Goal: Information Seeking & Learning: Learn about a topic

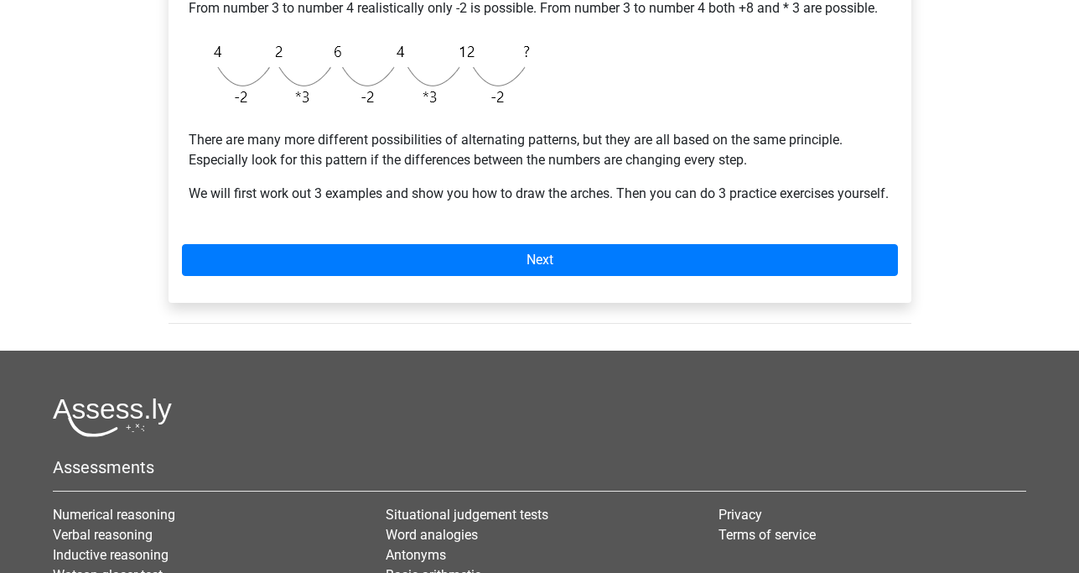
scroll to position [513, 0]
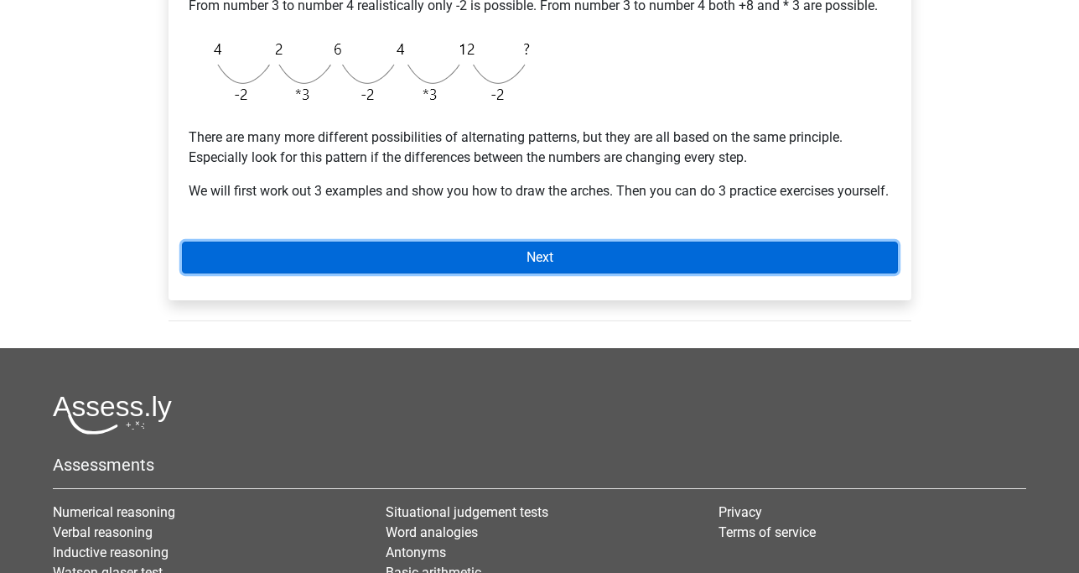
click at [559, 273] on link "Next" at bounding box center [540, 258] width 716 height 32
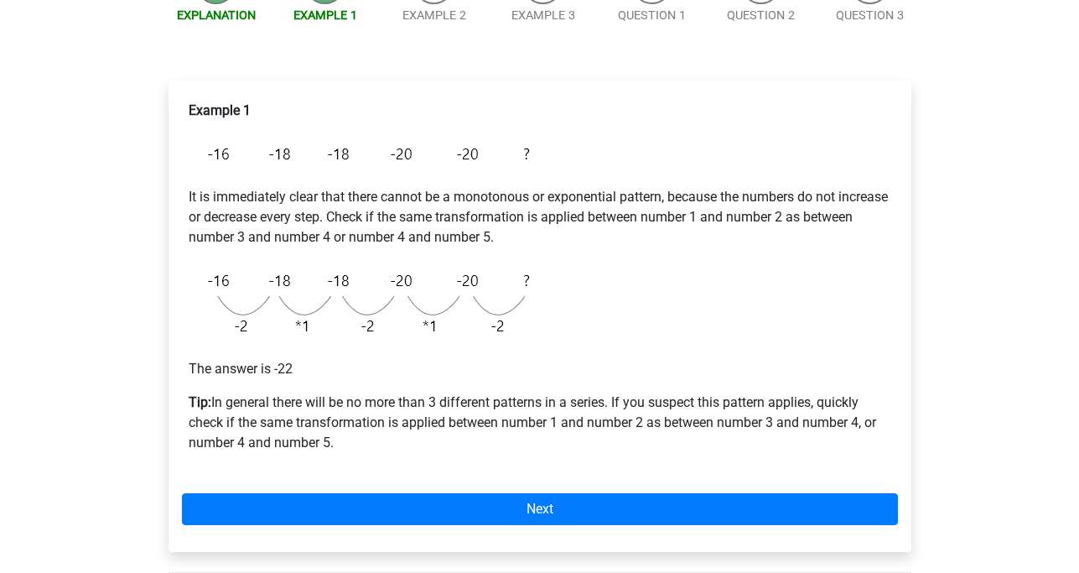
scroll to position [214, 0]
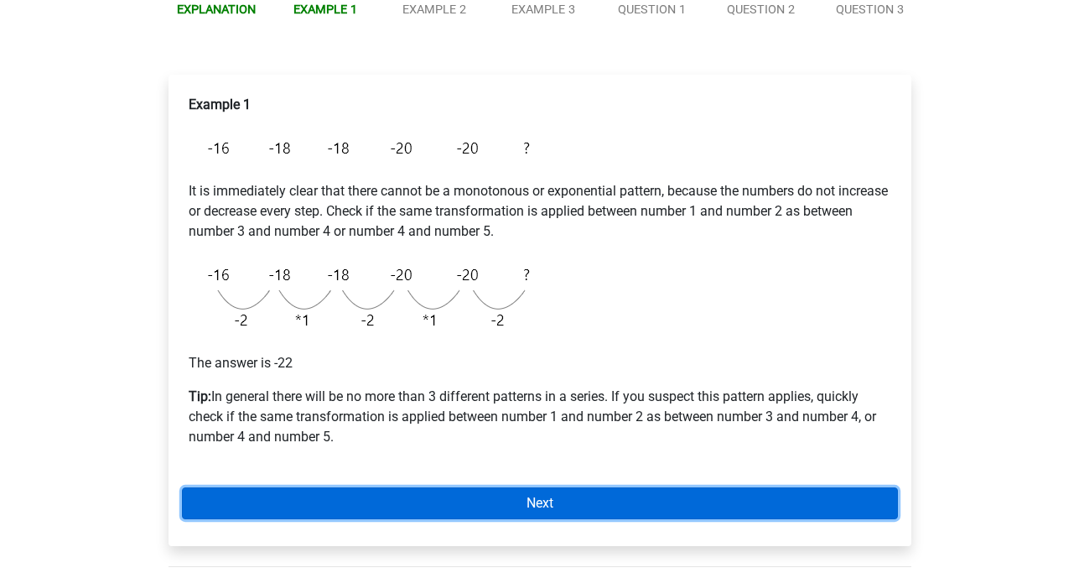
click at [537, 499] on link "Next" at bounding box center [540, 503] width 716 height 32
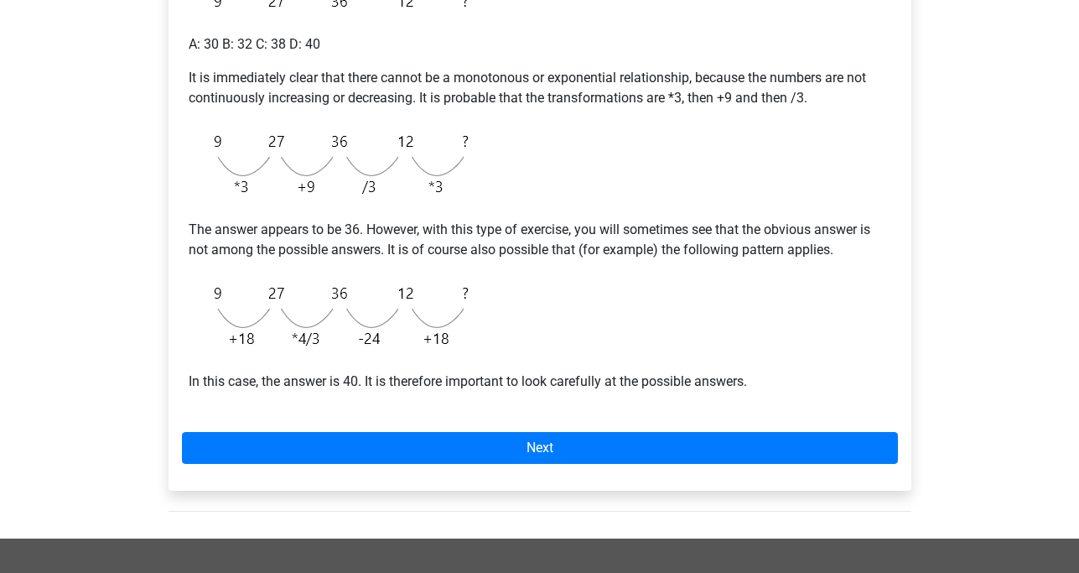
scroll to position [428, 0]
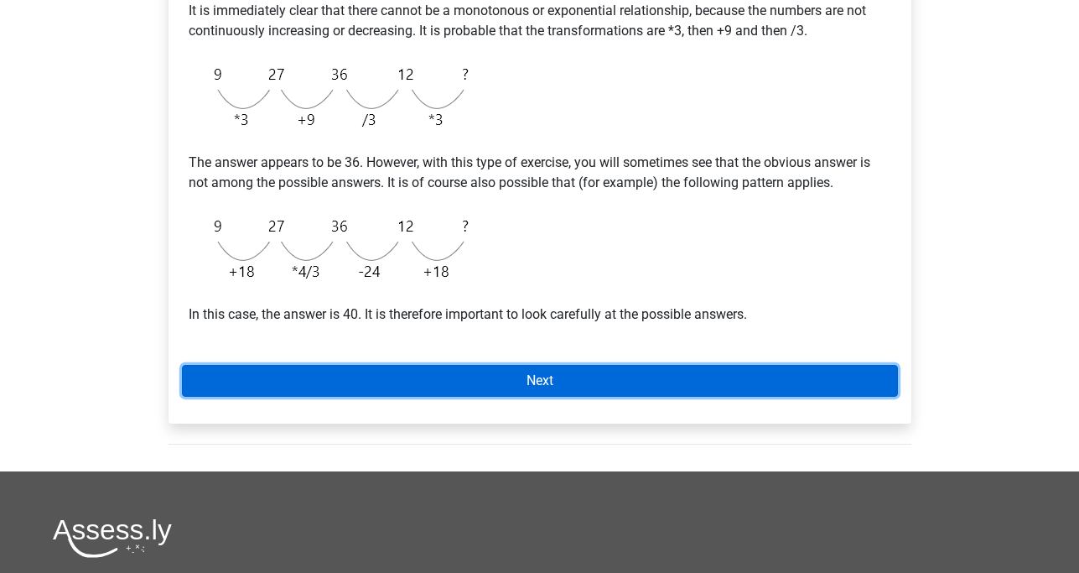
click at [544, 377] on link "Next" at bounding box center [540, 381] width 716 height 32
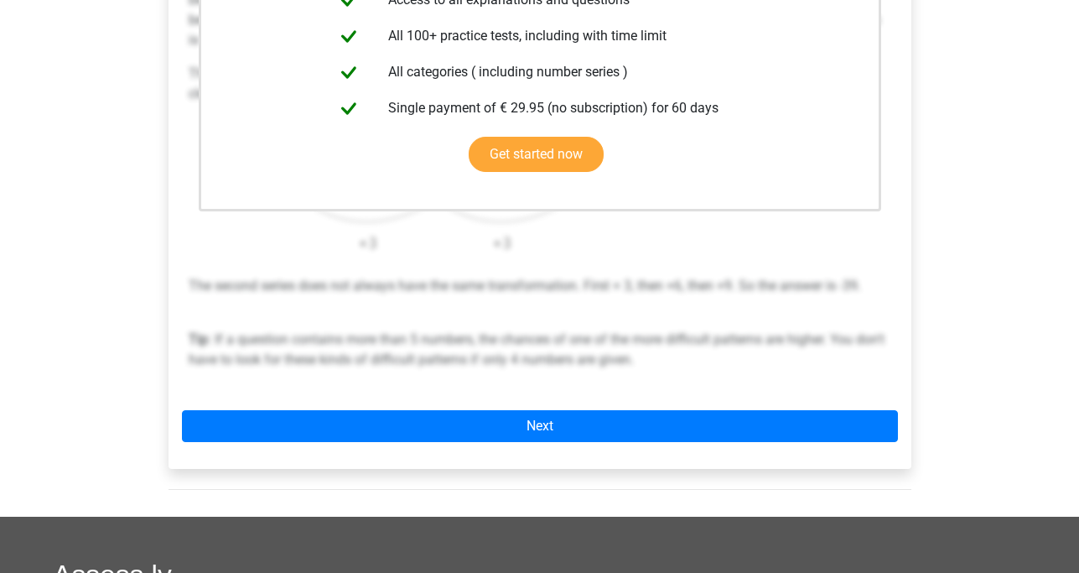
scroll to position [428, 0]
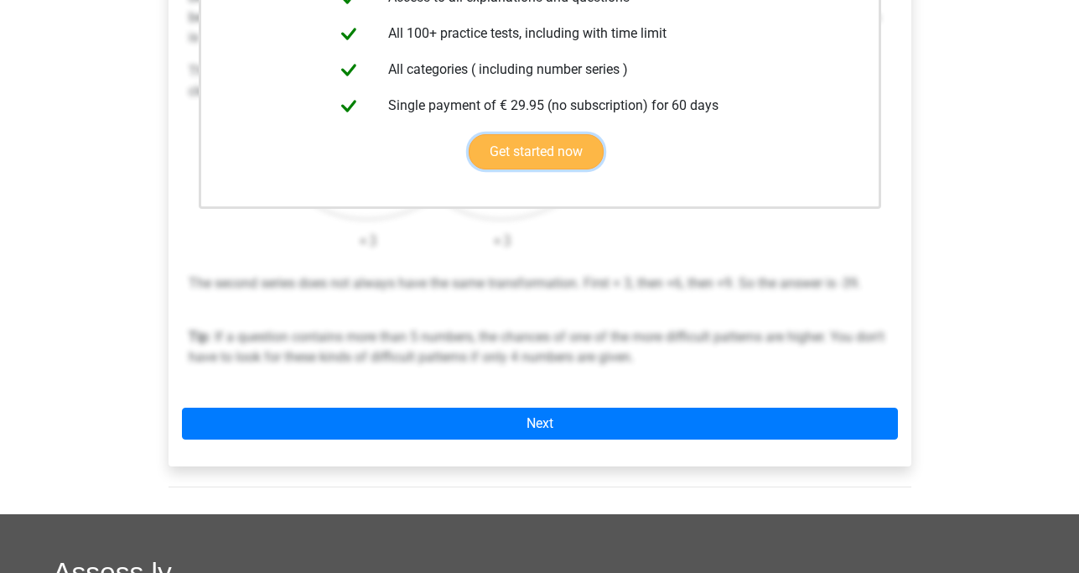
click at [534, 150] on link "Get started now" at bounding box center [536, 151] width 135 height 35
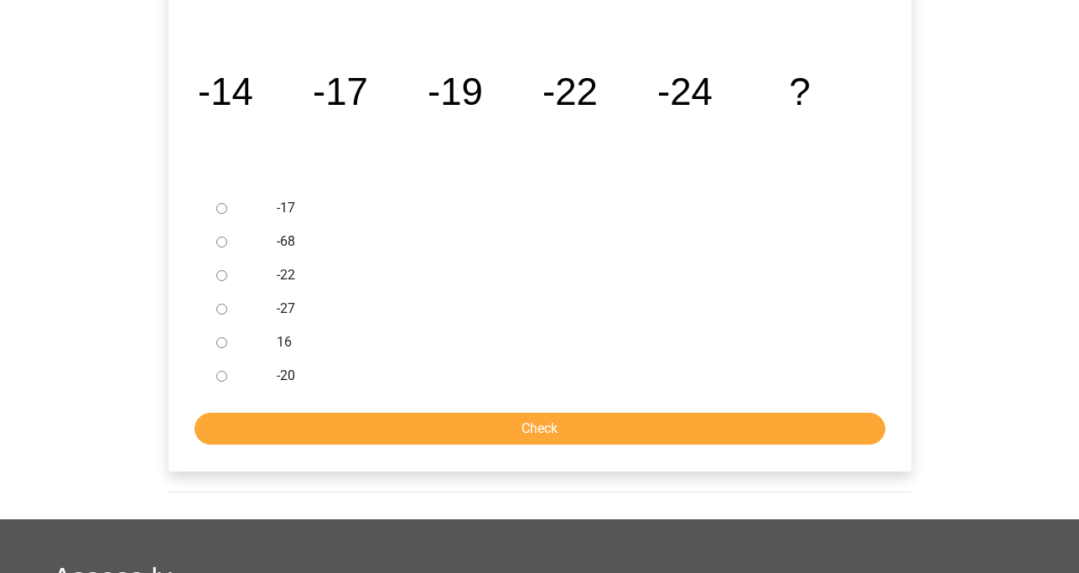
scroll to position [342, 0]
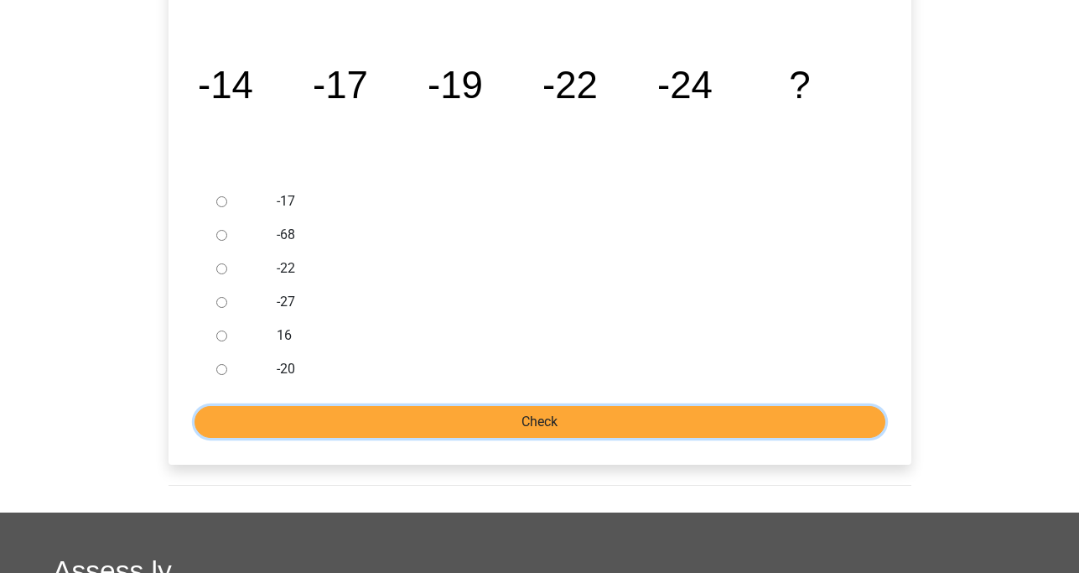
click at [532, 417] on input "Check" at bounding box center [540, 422] width 691 height 32
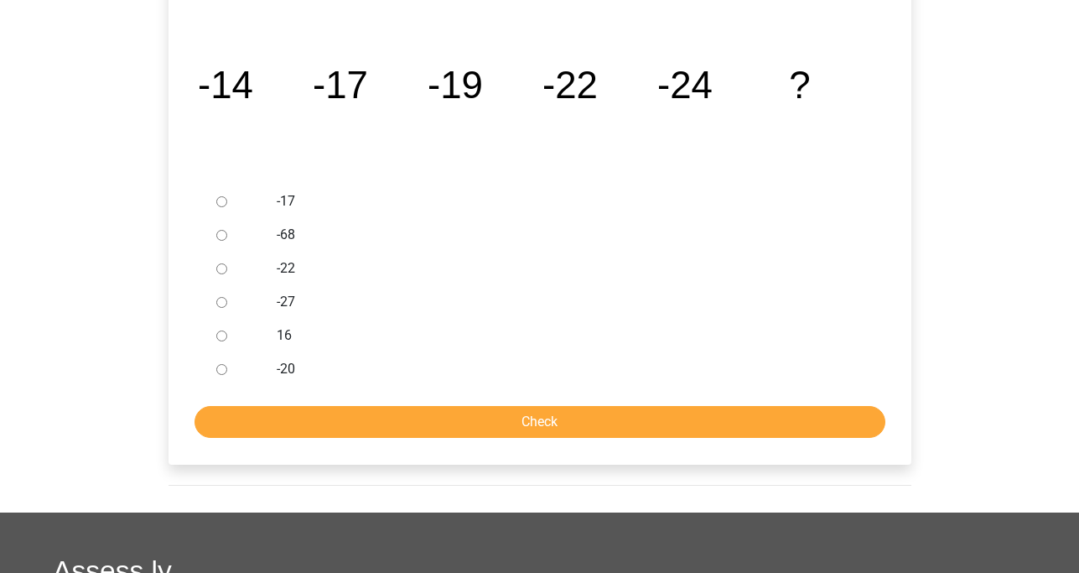
click at [223, 304] on input "-27" at bounding box center [221, 302] width 11 height 11
radio input "true"
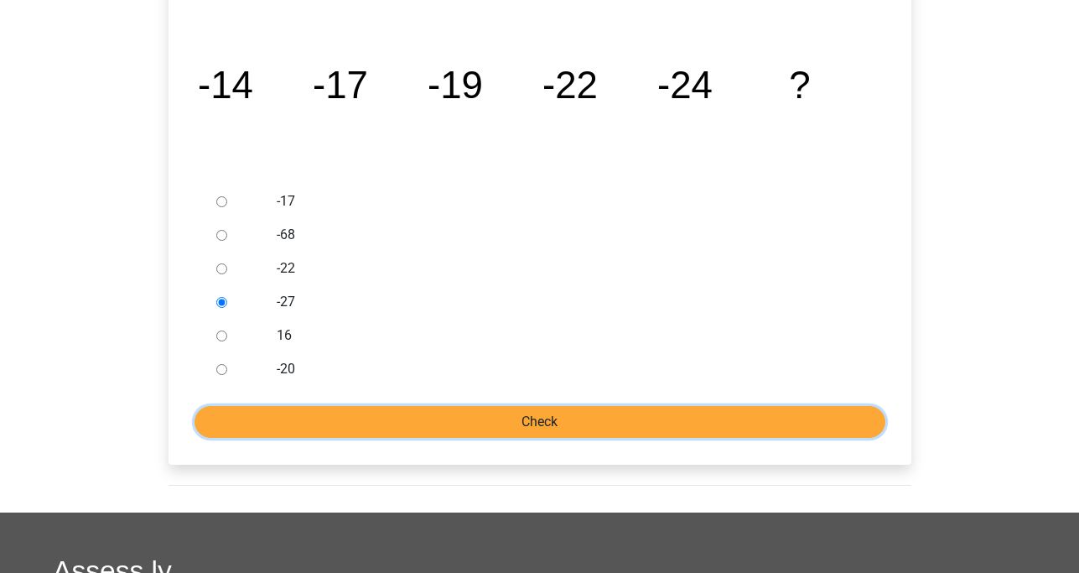
click at [526, 418] on input "Check" at bounding box center [540, 422] width 691 height 32
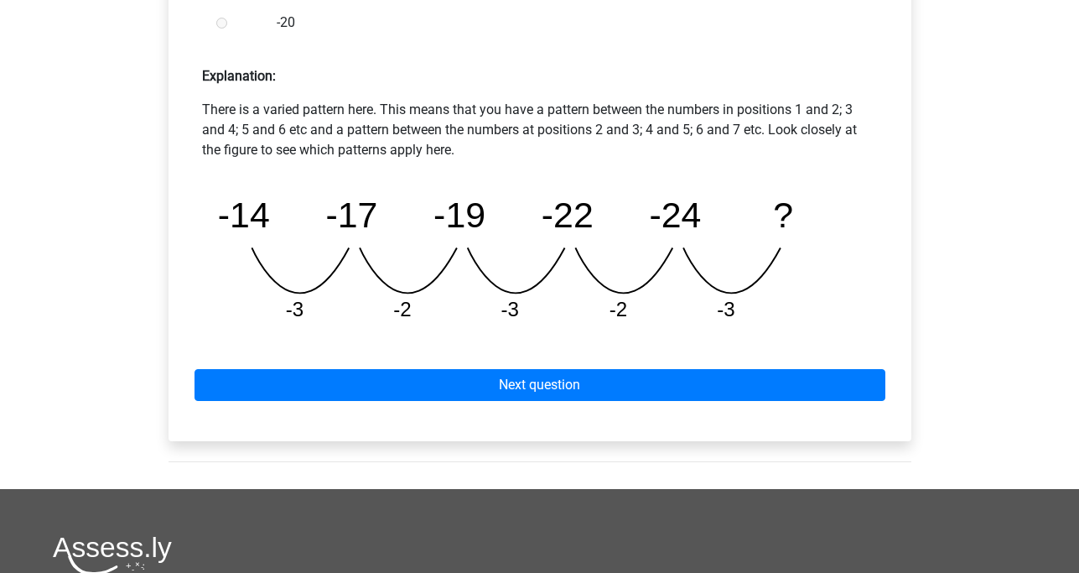
scroll to position [727, 0]
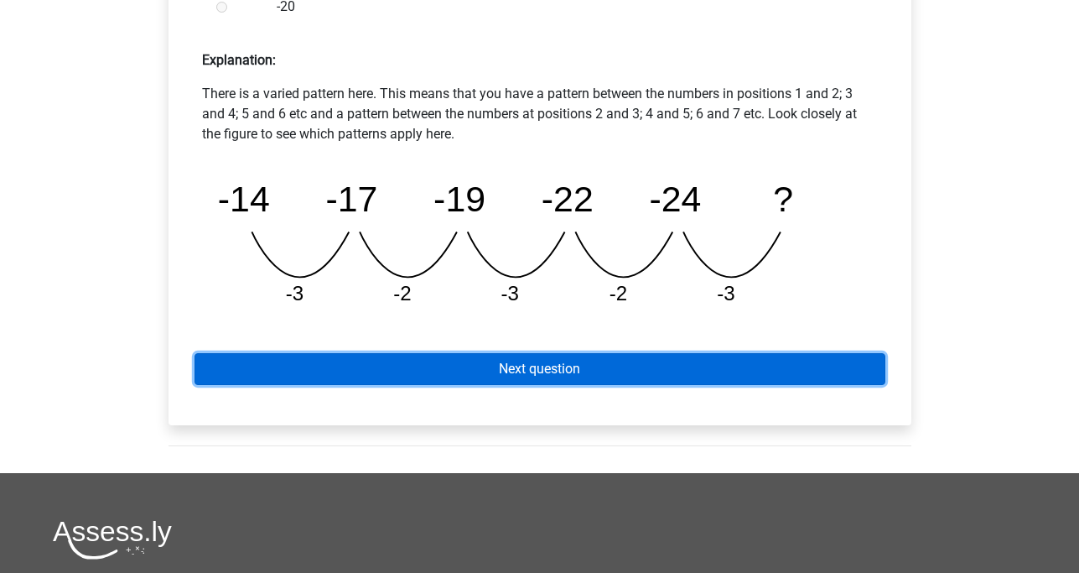
click at [567, 363] on link "Next question" at bounding box center [540, 369] width 691 height 32
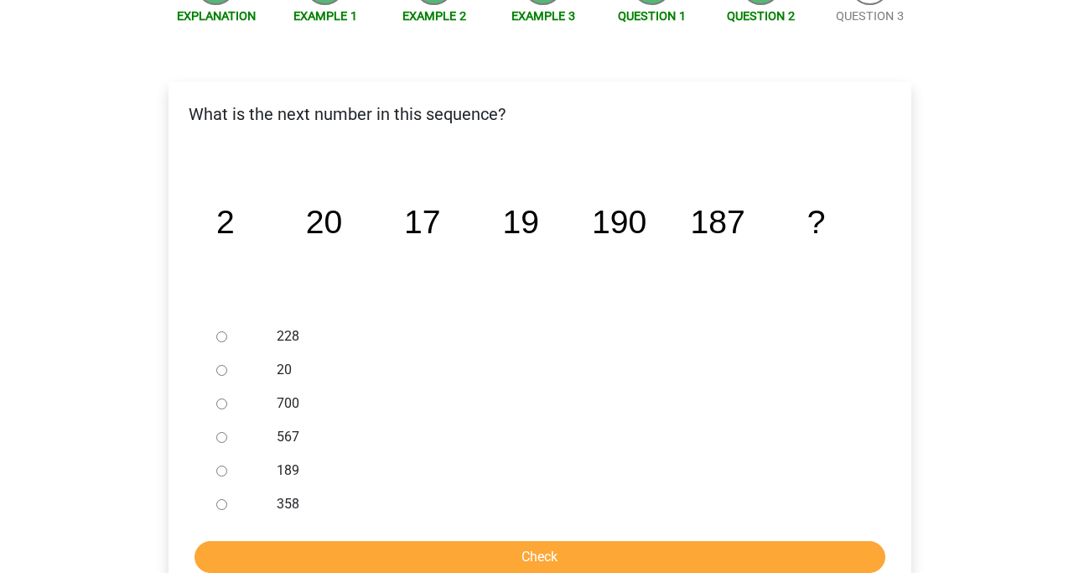
scroll to position [214, 0]
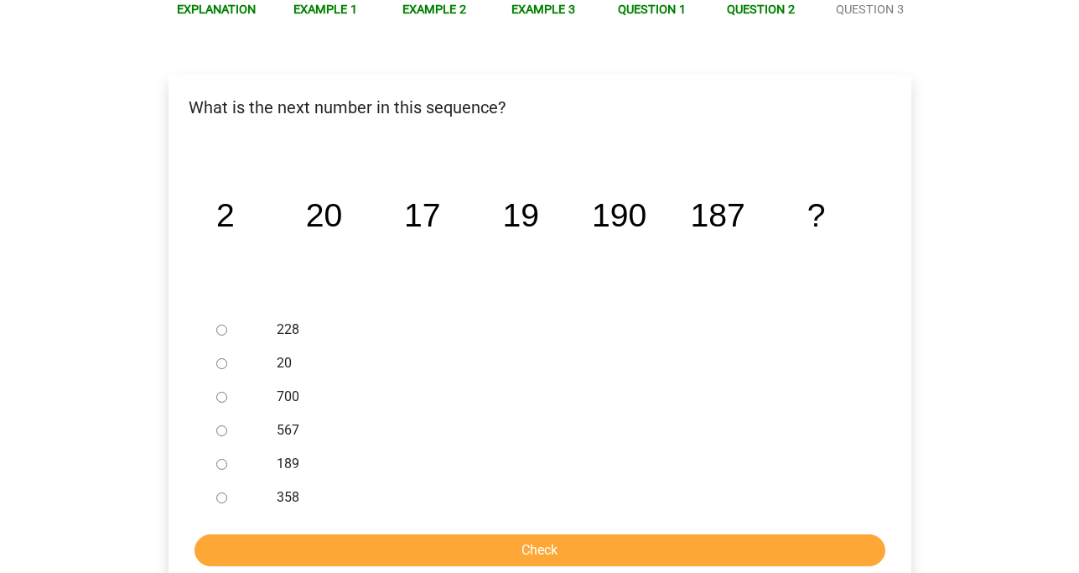
click at [225, 465] on input "189" at bounding box center [221, 464] width 11 height 11
radio input "true"
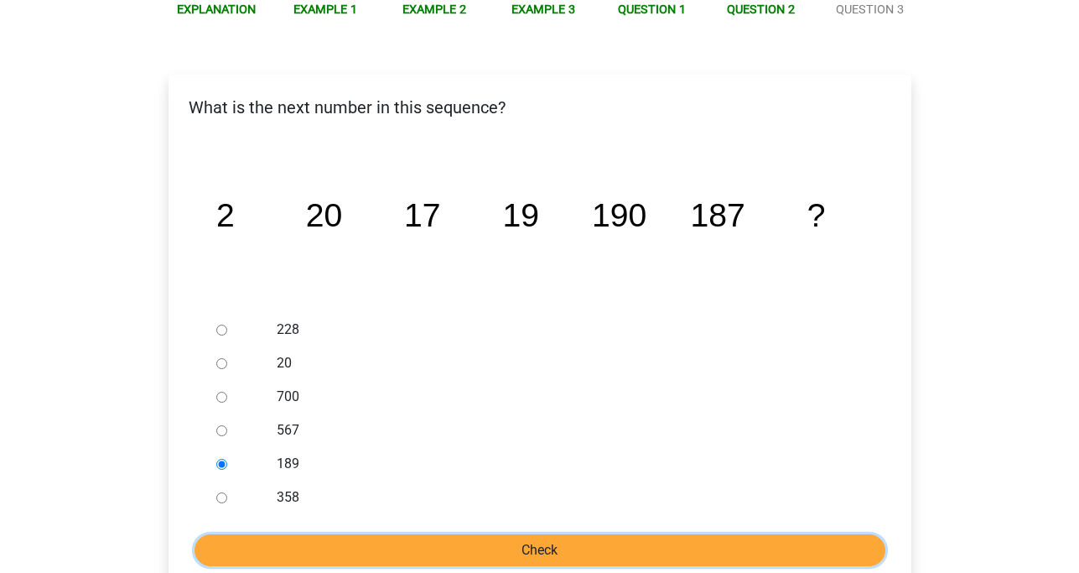
click at [546, 548] on input "Check" at bounding box center [540, 550] width 691 height 32
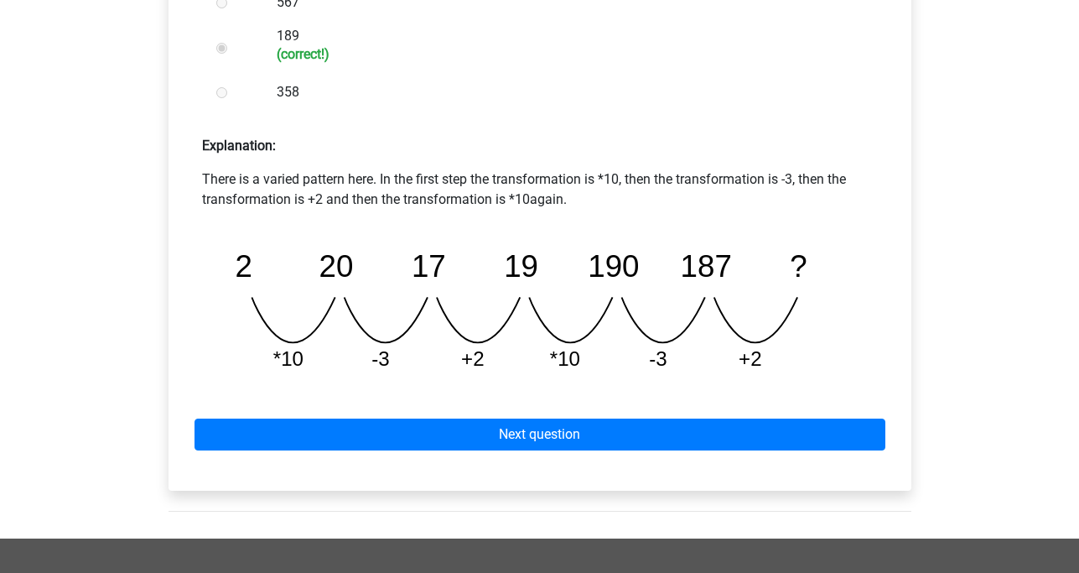
scroll to position [684, 0]
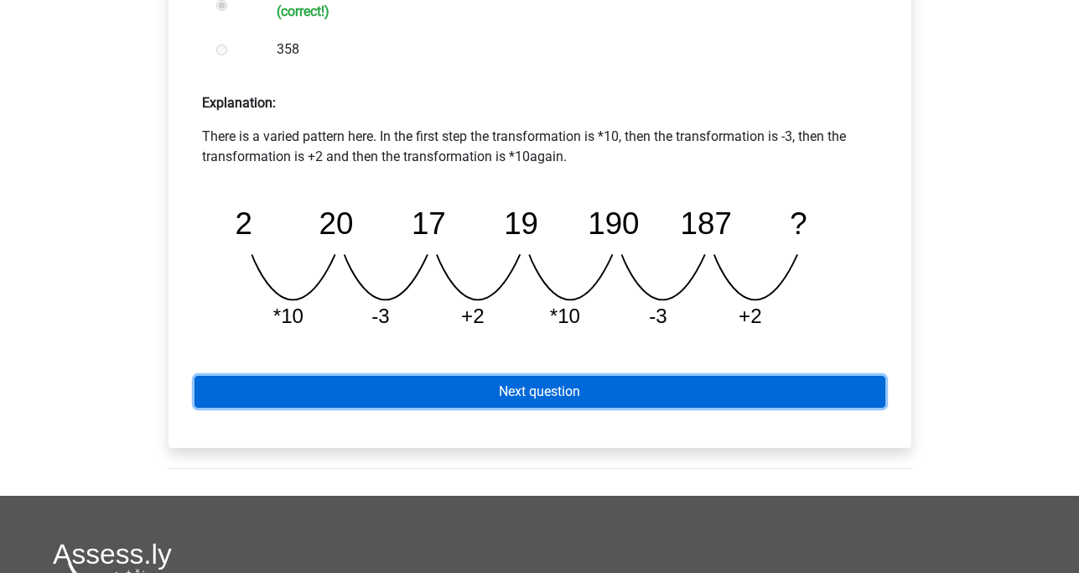
click at [569, 390] on link "Next question" at bounding box center [540, 392] width 691 height 32
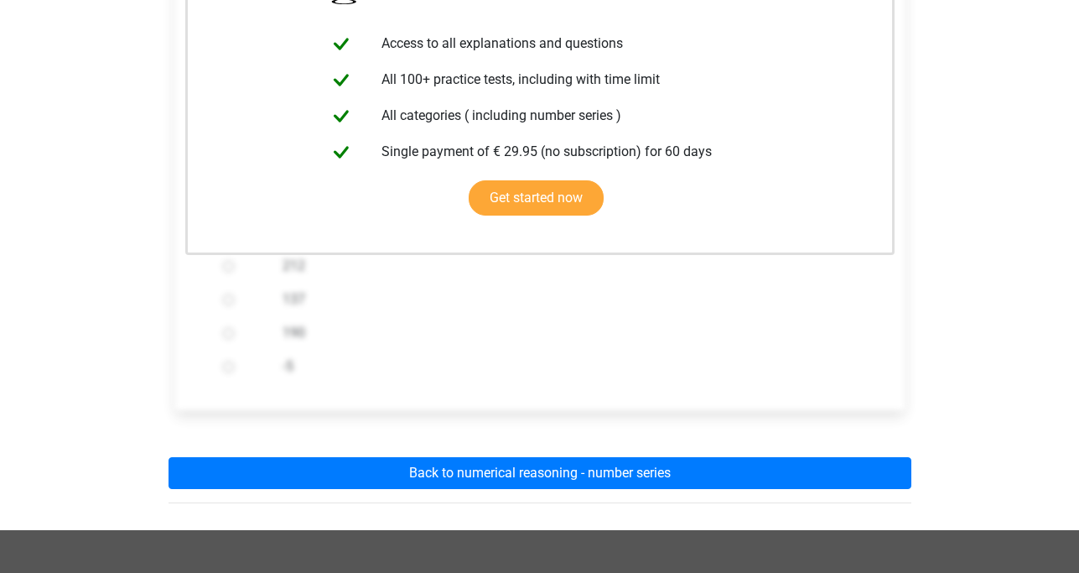
scroll to position [385, 0]
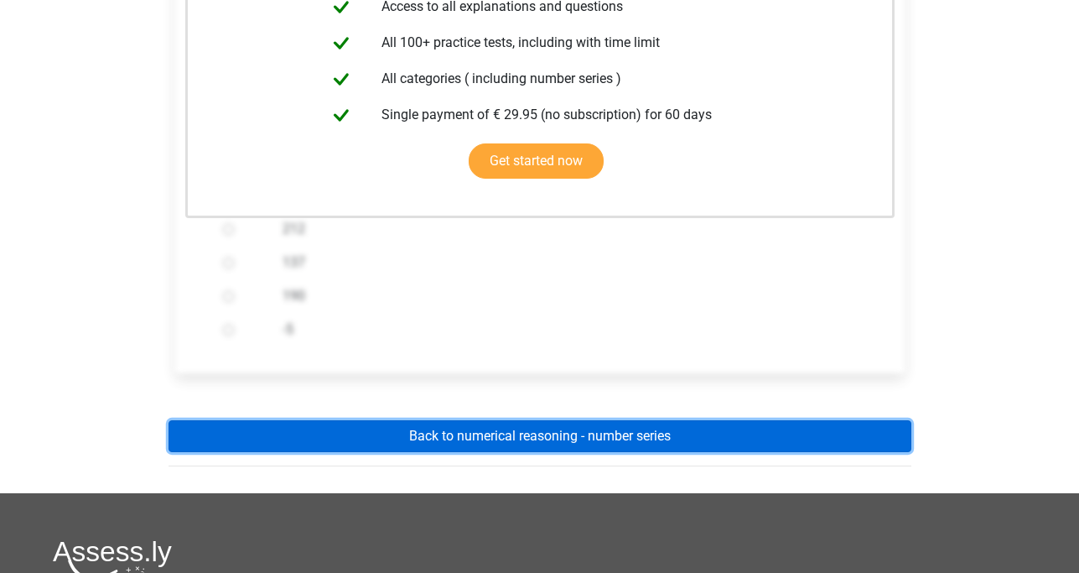
click at [642, 437] on link "Back to numerical reasoning - number series" at bounding box center [540, 436] width 743 height 32
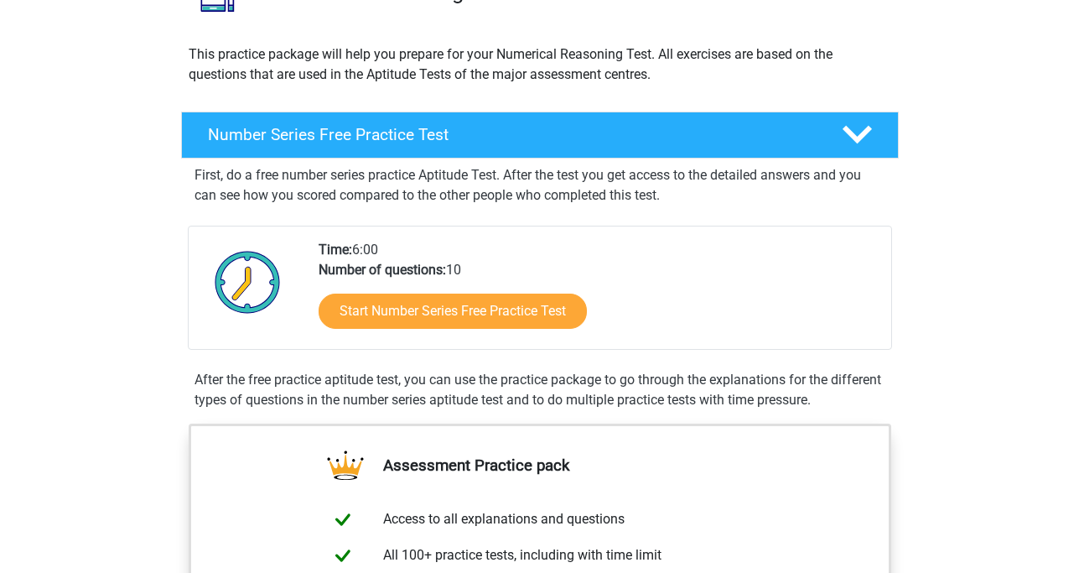
scroll to position [171, 0]
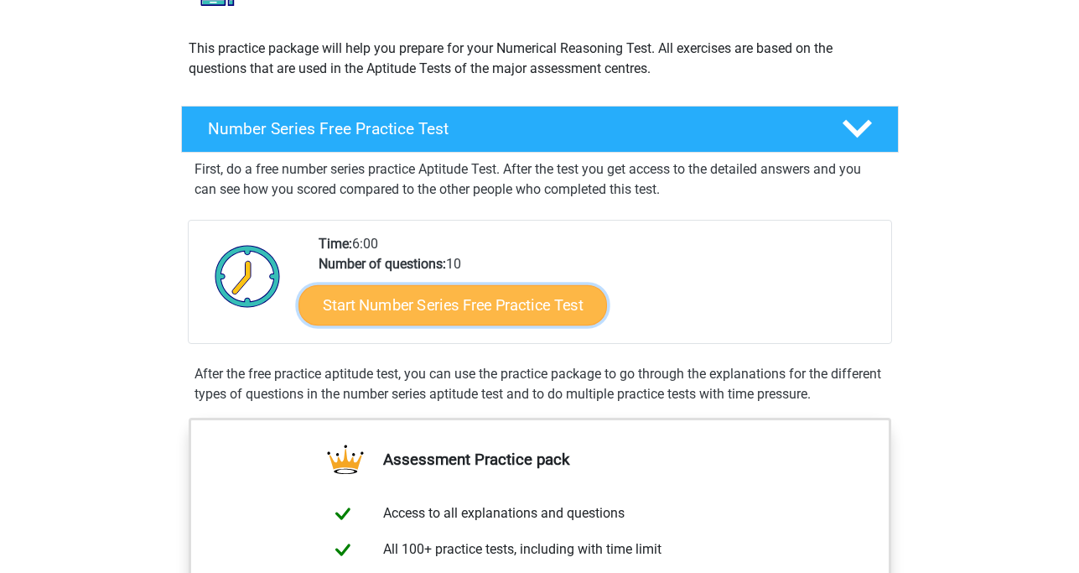
click at [504, 299] on link "Start Number Series Free Practice Test" at bounding box center [453, 304] width 309 height 40
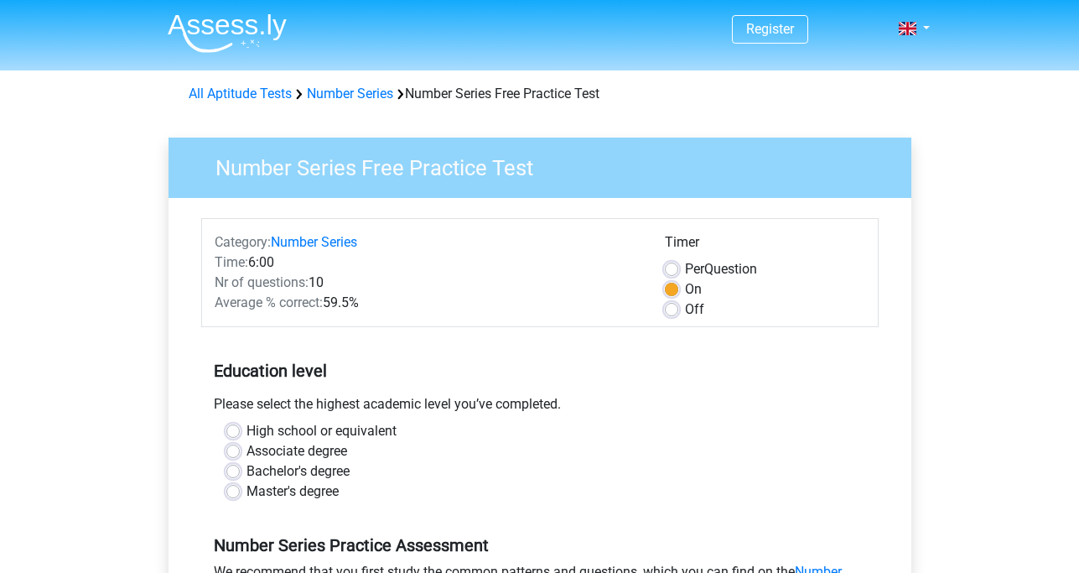
click at [247, 469] on label "Bachelor's degree" at bounding box center [298, 471] width 103 height 20
click at [238, 469] on input "Bachelor's degree" at bounding box center [232, 469] width 13 height 17
radio input "true"
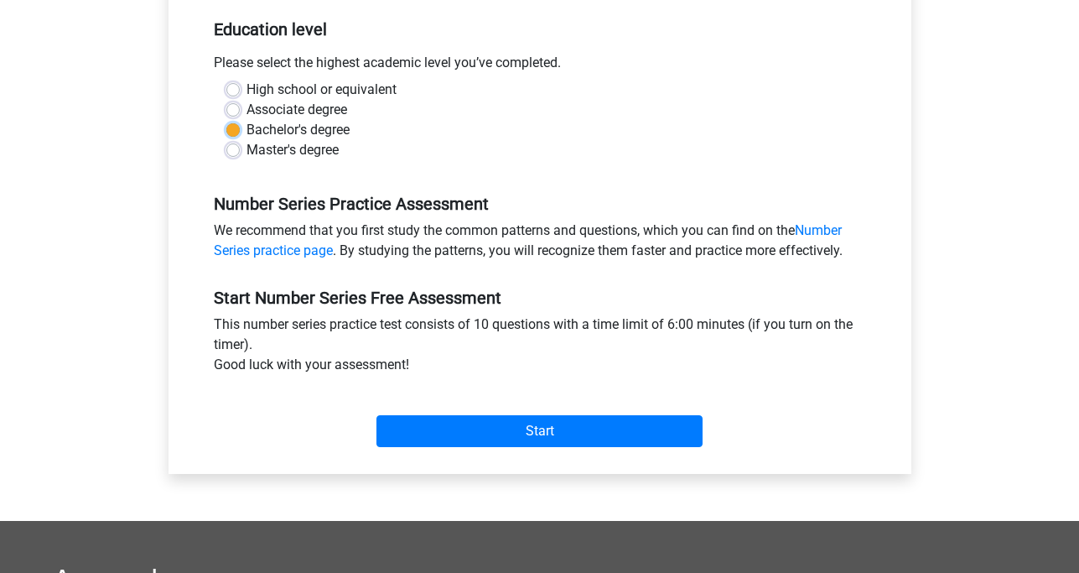
scroll to position [342, 0]
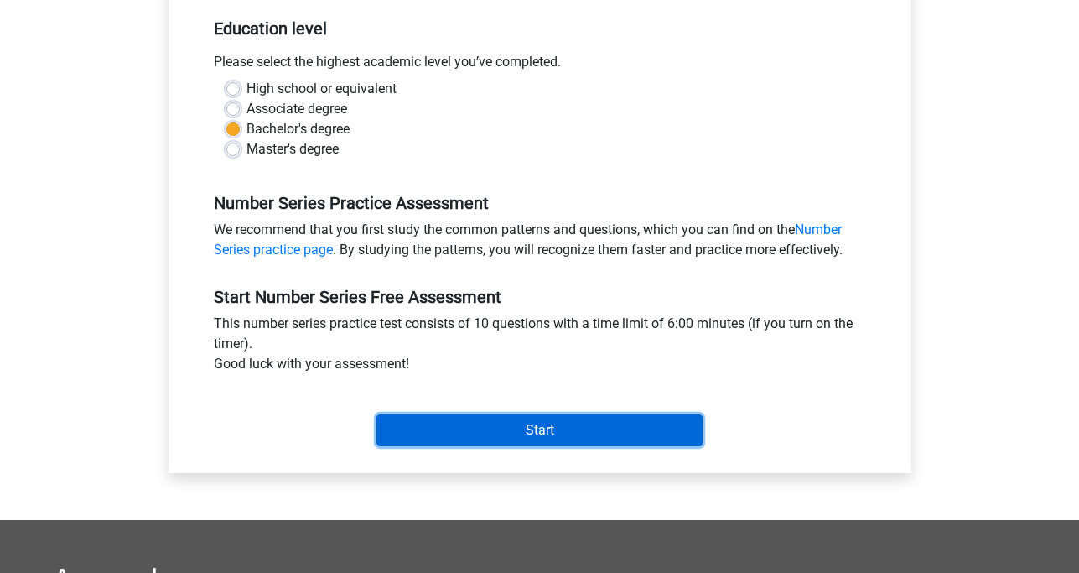
click at [562, 429] on input "Start" at bounding box center [540, 430] width 326 height 32
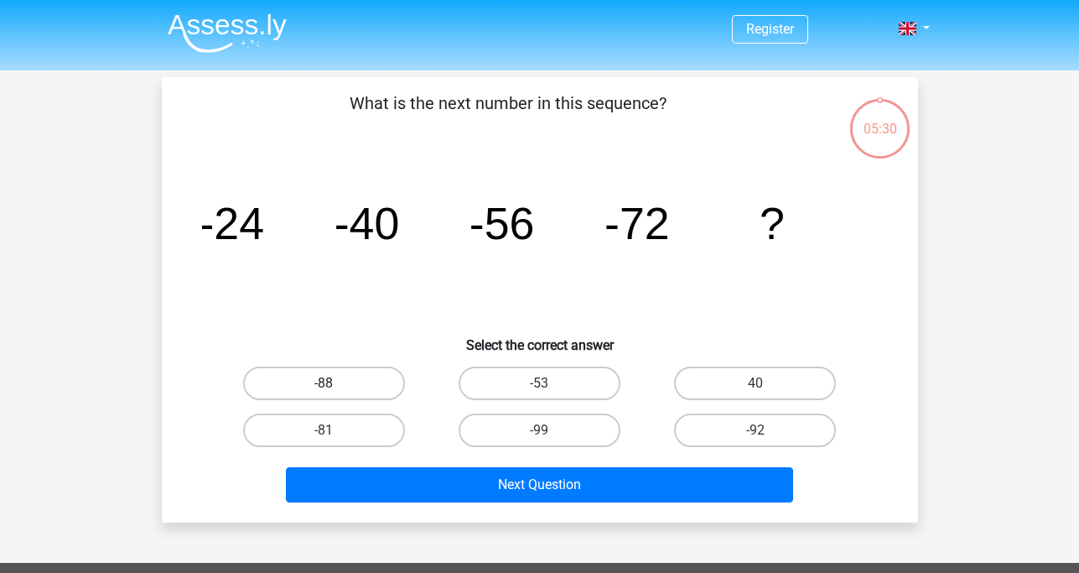
click at [313, 390] on label "-88" at bounding box center [324, 383] width 162 height 34
click at [324, 390] on input "-88" at bounding box center [329, 388] width 11 height 11
radio input "true"
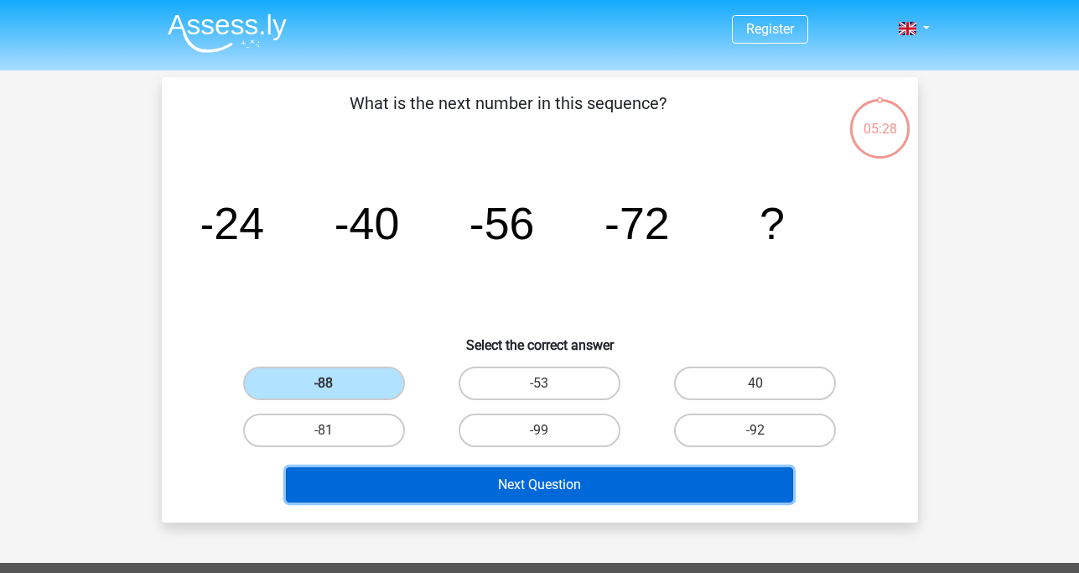
click at [491, 483] on button "Next Question" at bounding box center [539, 484] width 507 height 35
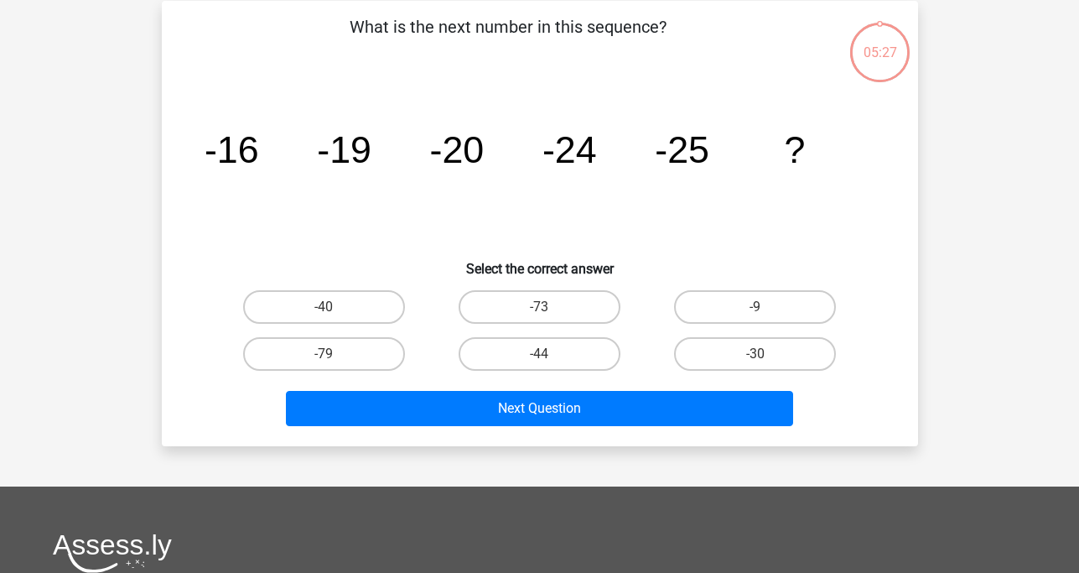
scroll to position [77, 0]
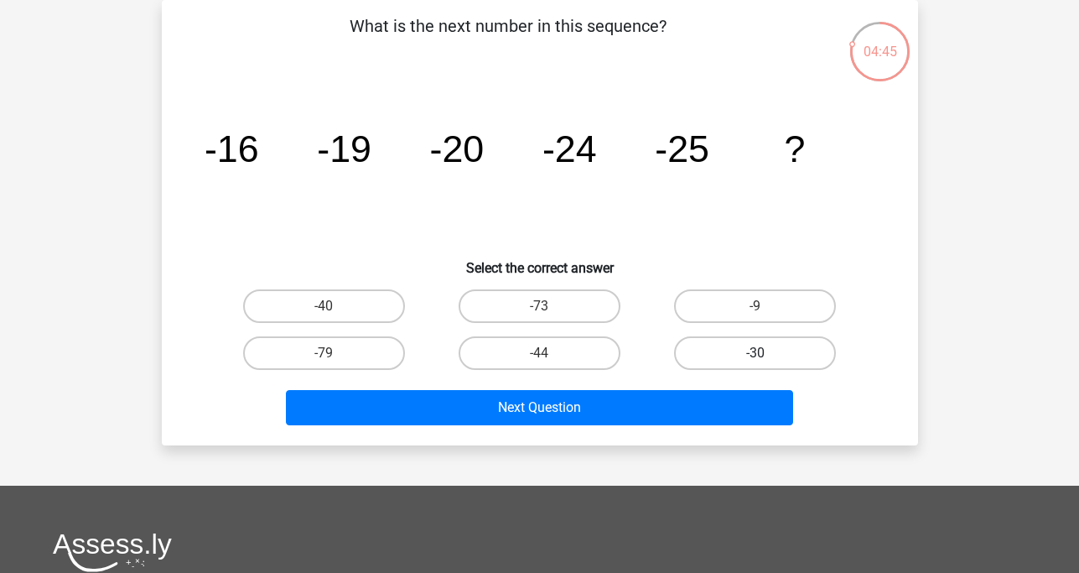
click at [725, 340] on label "-30" at bounding box center [755, 353] width 162 height 34
click at [756, 353] on input "-30" at bounding box center [761, 358] width 11 height 11
radio input "true"
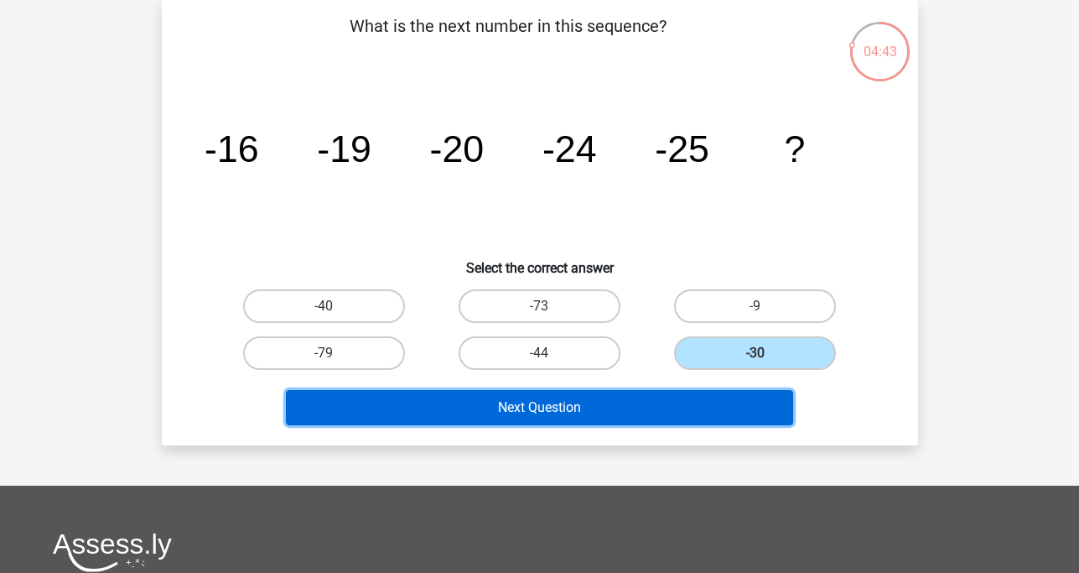
click at [601, 397] on button "Next Question" at bounding box center [539, 407] width 507 height 35
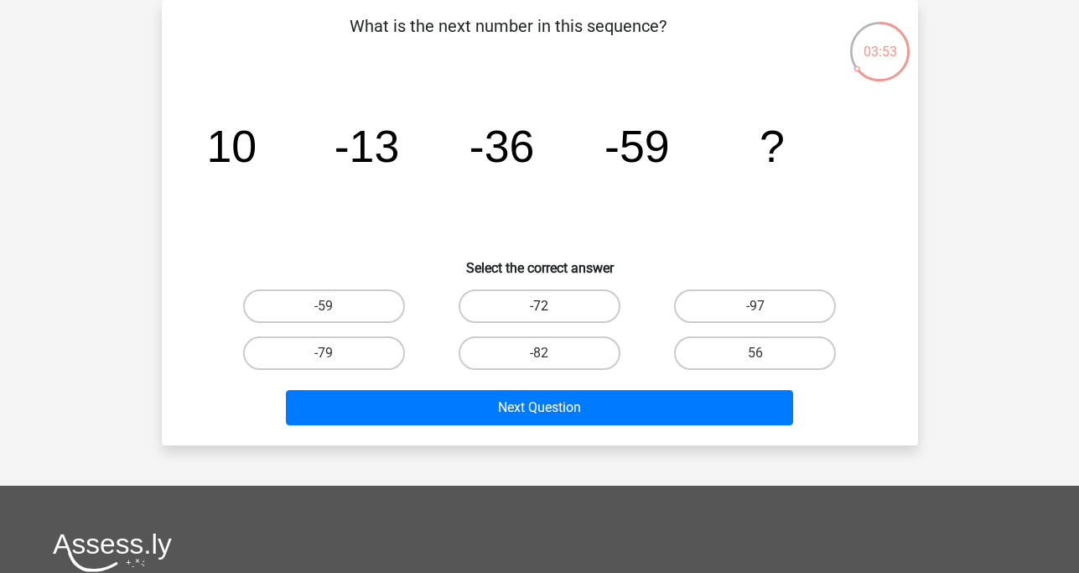
click at [514, 292] on label "-72" at bounding box center [540, 306] width 162 height 34
click at [539, 306] on input "-72" at bounding box center [544, 311] width 11 height 11
radio input "true"
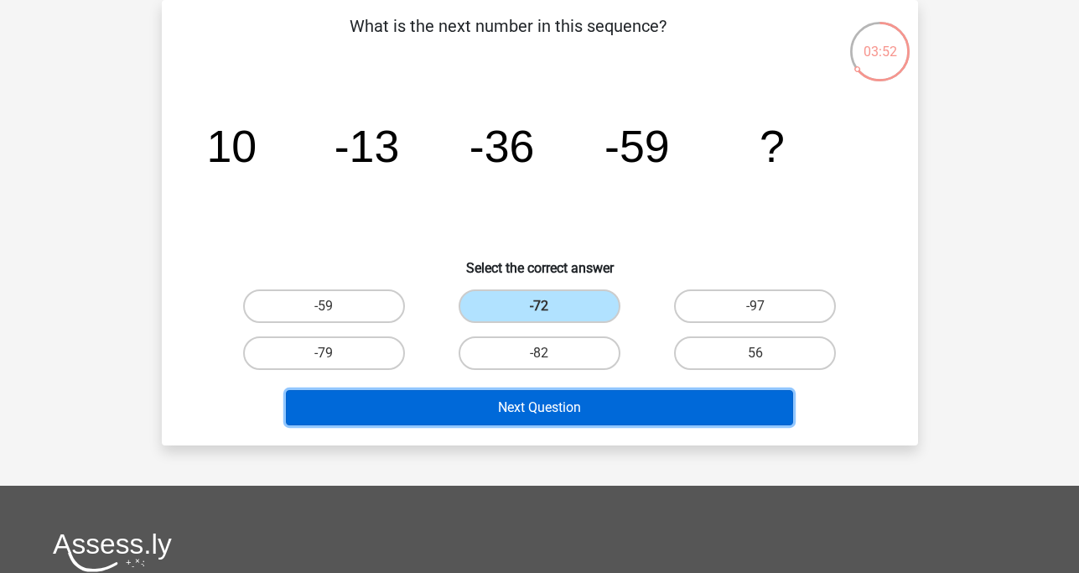
click at [550, 403] on button "Next Question" at bounding box center [539, 407] width 507 height 35
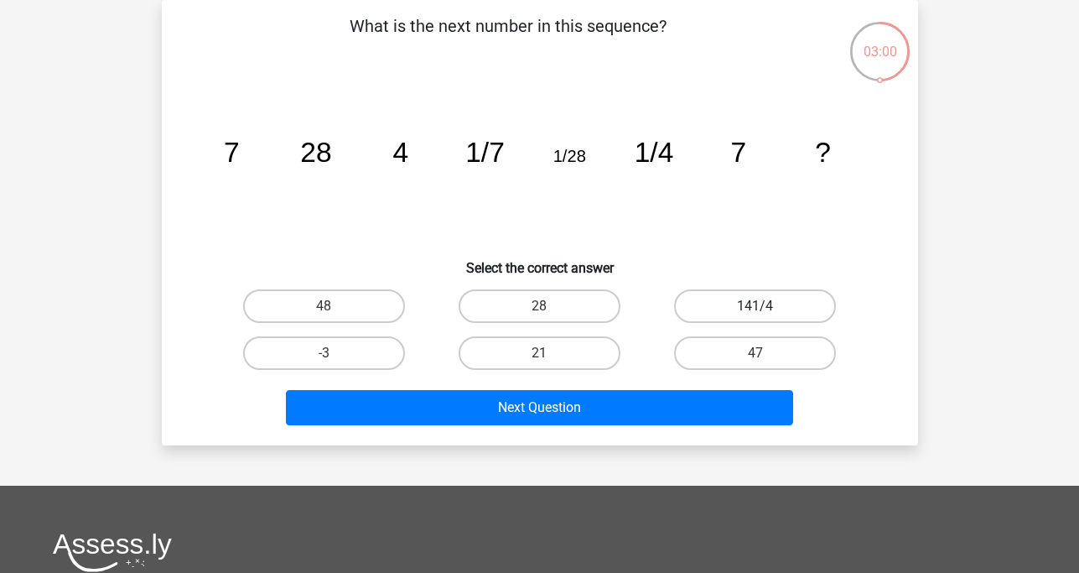
click at [740, 306] on label "141/4" at bounding box center [755, 306] width 162 height 34
click at [756, 306] on input "141/4" at bounding box center [761, 311] width 11 height 11
radio input "true"
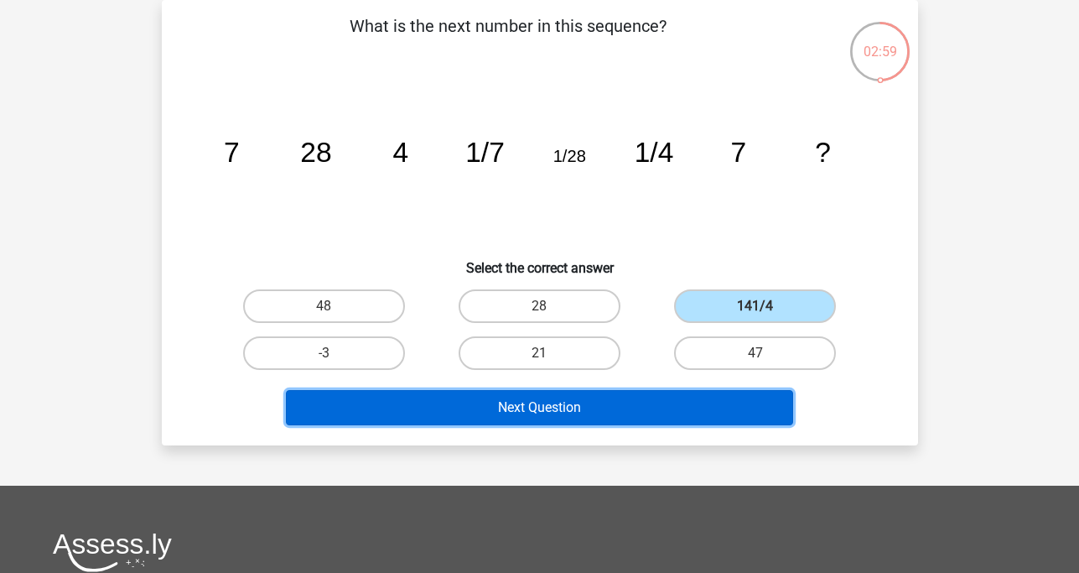
click at [573, 403] on button "Next Question" at bounding box center [539, 407] width 507 height 35
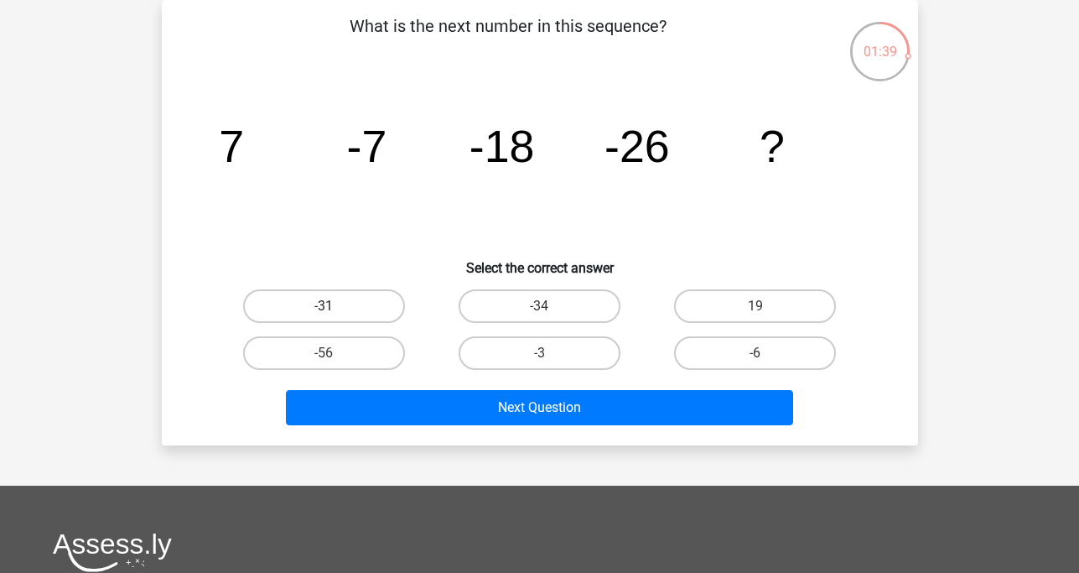
click at [327, 304] on label "-31" at bounding box center [324, 306] width 162 height 34
click at [327, 306] on input "-31" at bounding box center [329, 311] width 11 height 11
radio input "true"
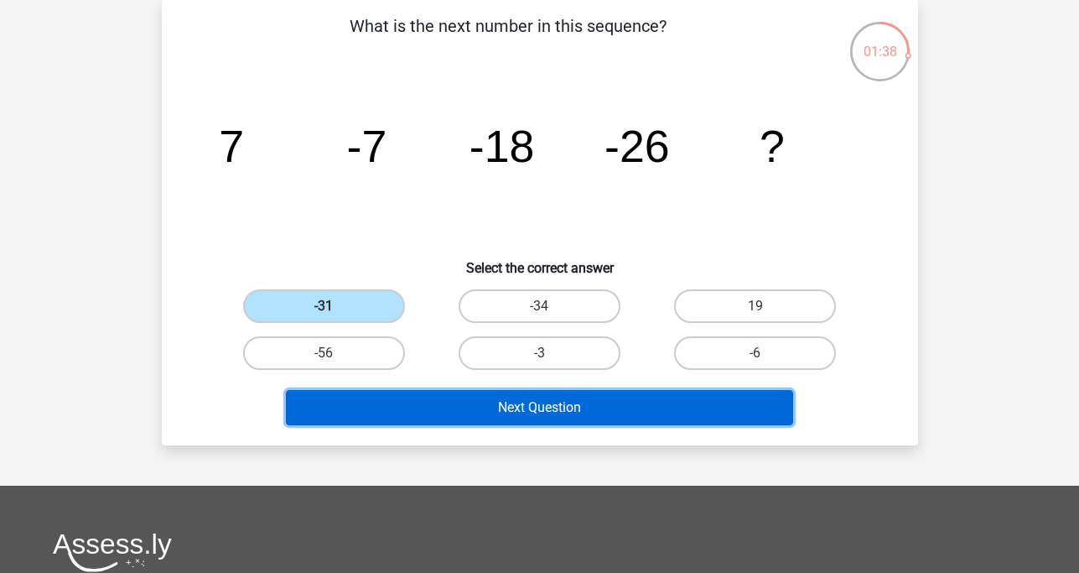
click at [532, 413] on button "Next Question" at bounding box center [539, 407] width 507 height 35
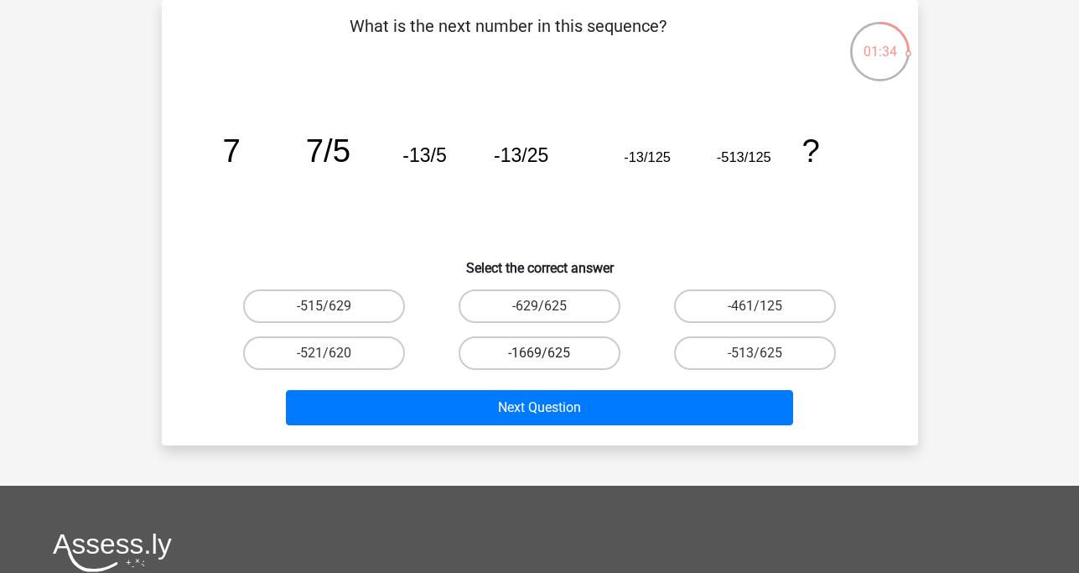
click at [509, 358] on label "-1669/625" at bounding box center [540, 353] width 162 height 34
click at [539, 358] on input "-1669/625" at bounding box center [544, 358] width 11 height 11
radio input "true"
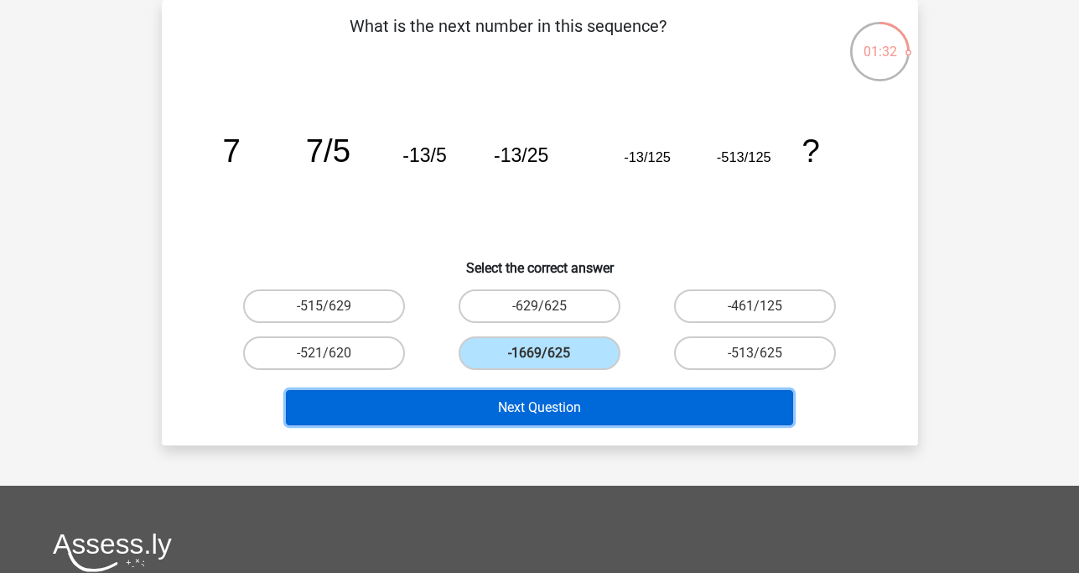
click at [529, 407] on button "Next Question" at bounding box center [539, 407] width 507 height 35
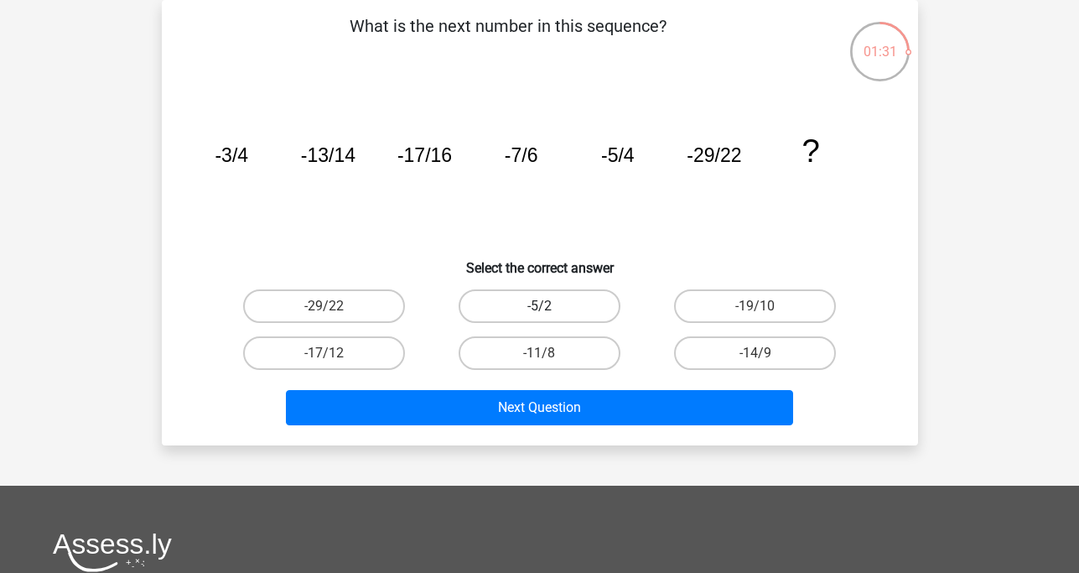
click at [554, 298] on label "-5/2" at bounding box center [540, 306] width 162 height 34
click at [550, 306] on input "-5/2" at bounding box center [544, 311] width 11 height 11
radio input "true"
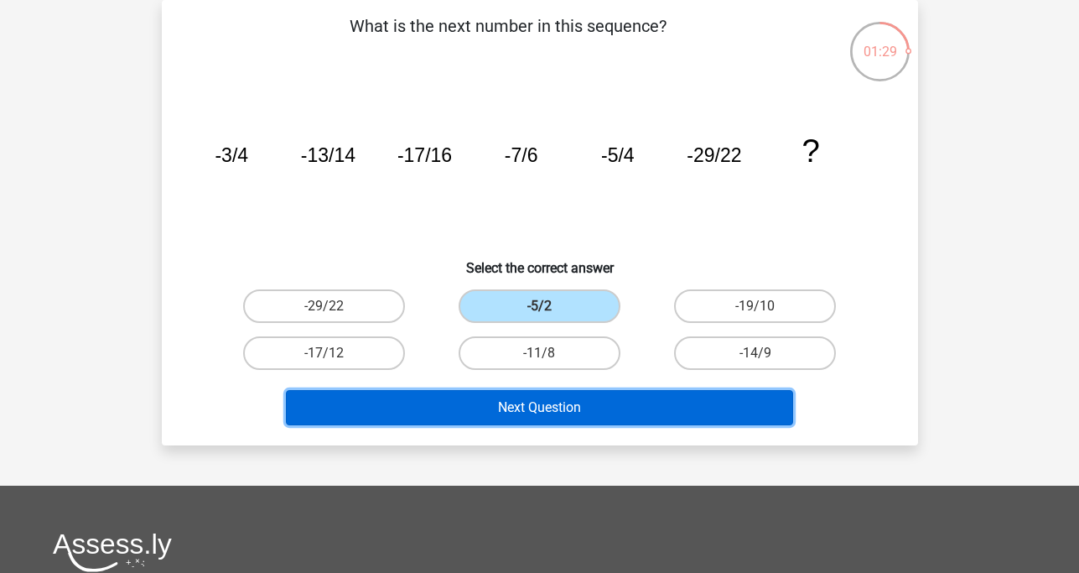
click at [551, 407] on button "Next Question" at bounding box center [539, 407] width 507 height 35
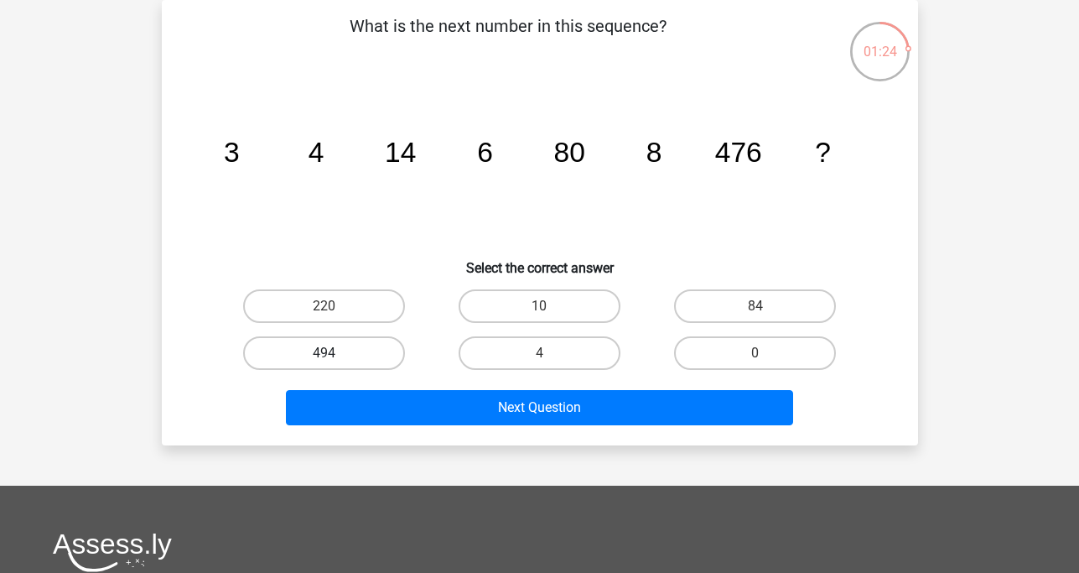
click at [352, 351] on label "494" at bounding box center [324, 353] width 162 height 34
click at [335, 353] on input "494" at bounding box center [329, 358] width 11 height 11
radio input "true"
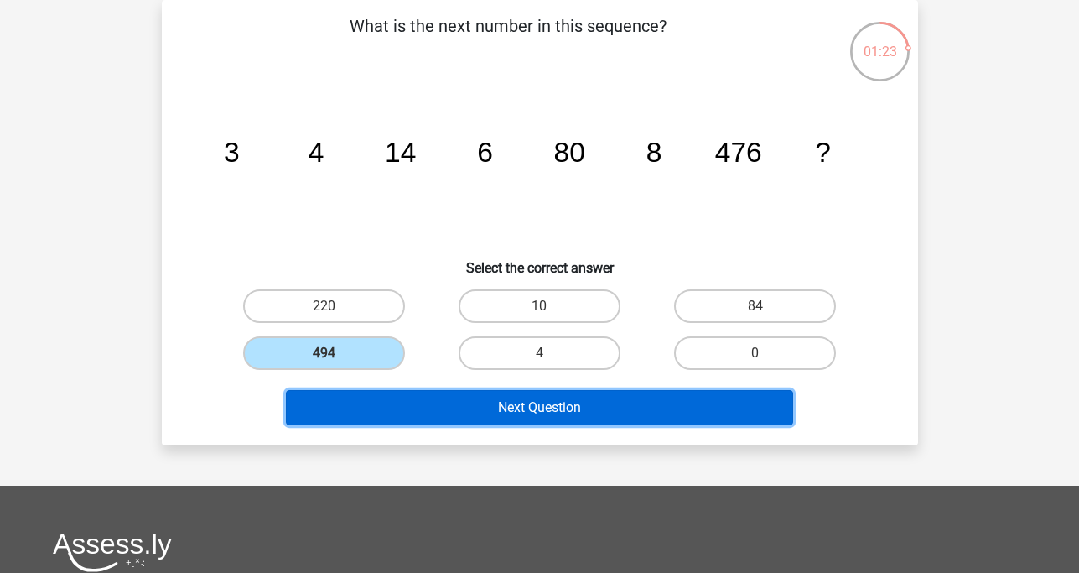
click at [517, 414] on button "Next Question" at bounding box center [539, 407] width 507 height 35
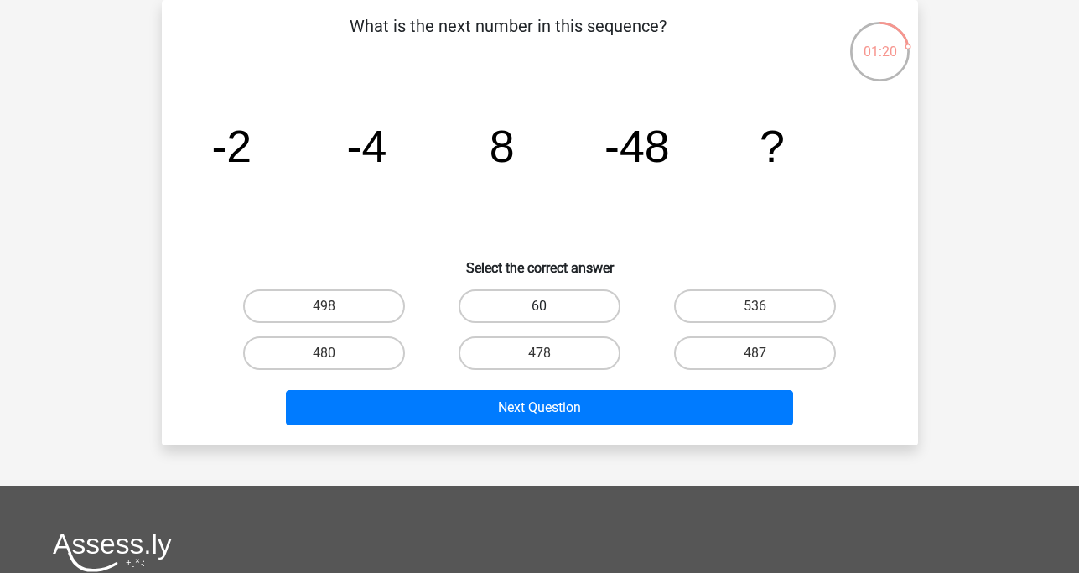
click at [584, 311] on label "60" at bounding box center [540, 306] width 162 height 34
click at [550, 311] on input "60" at bounding box center [544, 311] width 11 height 11
radio input "true"
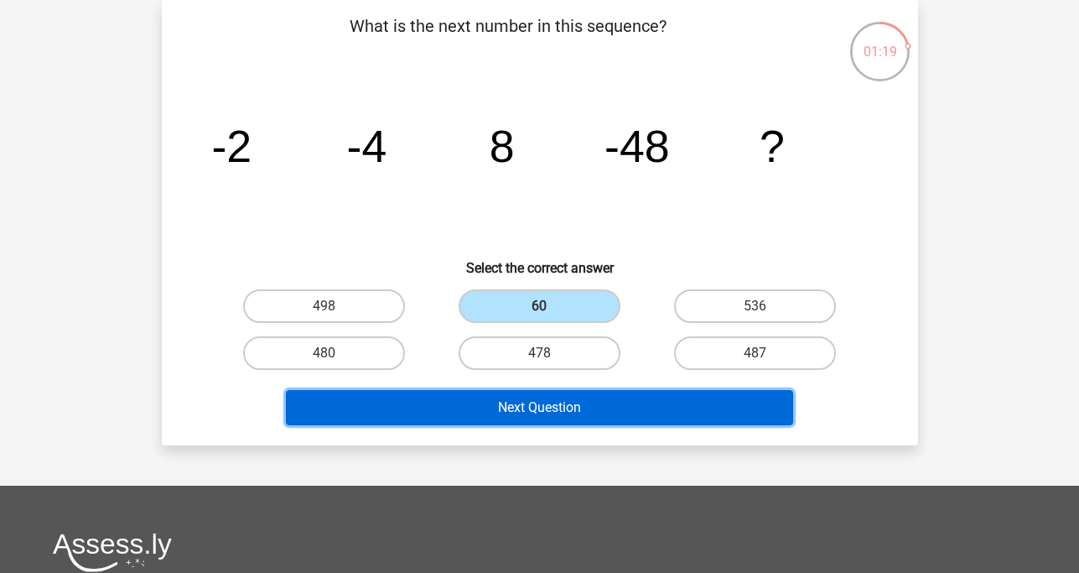
click at [576, 403] on button "Next Question" at bounding box center [539, 407] width 507 height 35
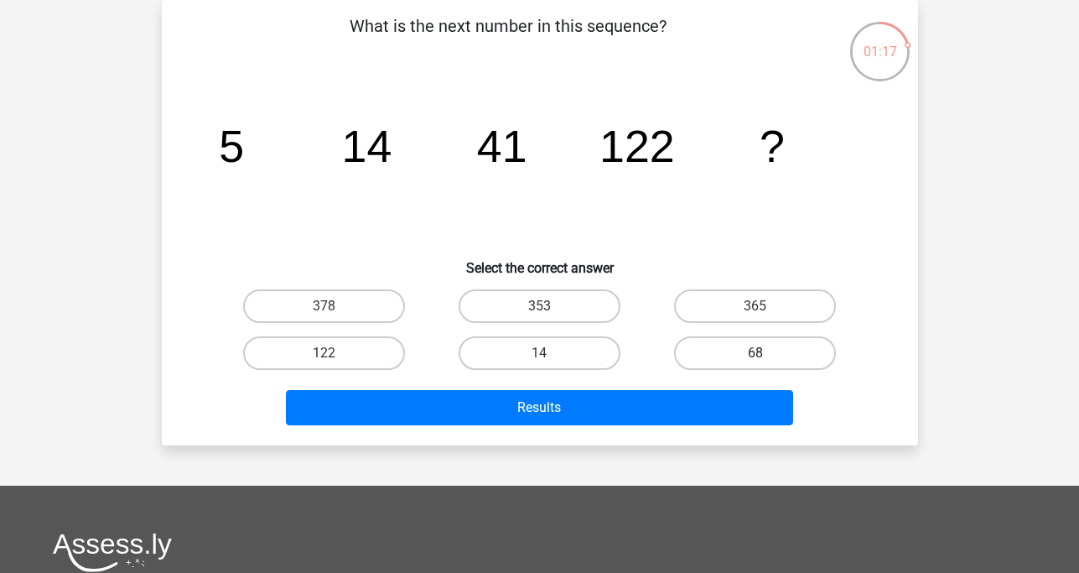
click at [733, 358] on label "68" at bounding box center [755, 353] width 162 height 34
click at [756, 358] on input "68" at bounding box center [761, 358] width 11 height 11
radio input "true"
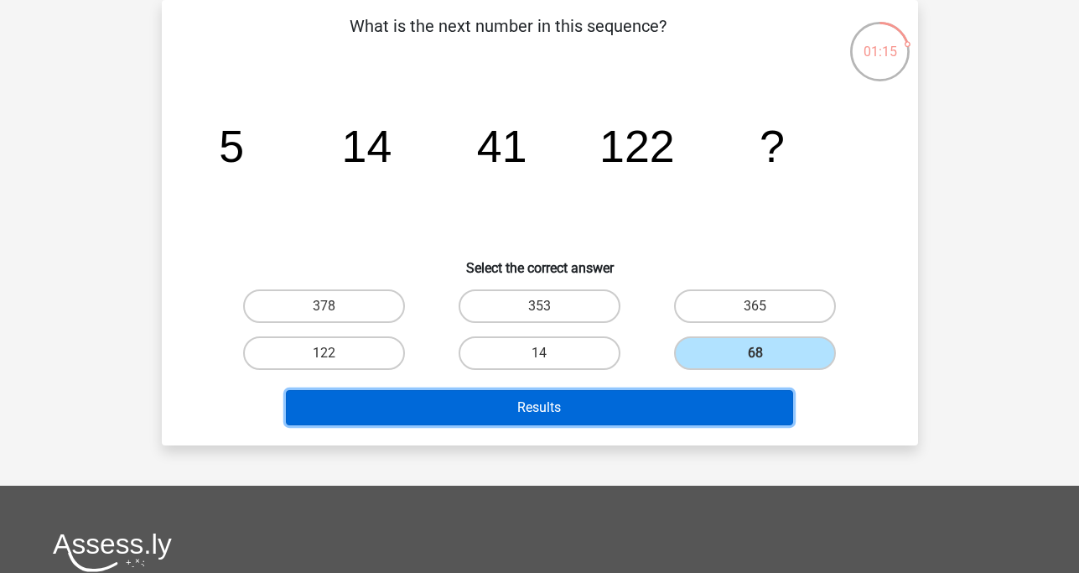
click at [612, 403] on button "Results" at bounding box center [539, 407] width 507 height 35
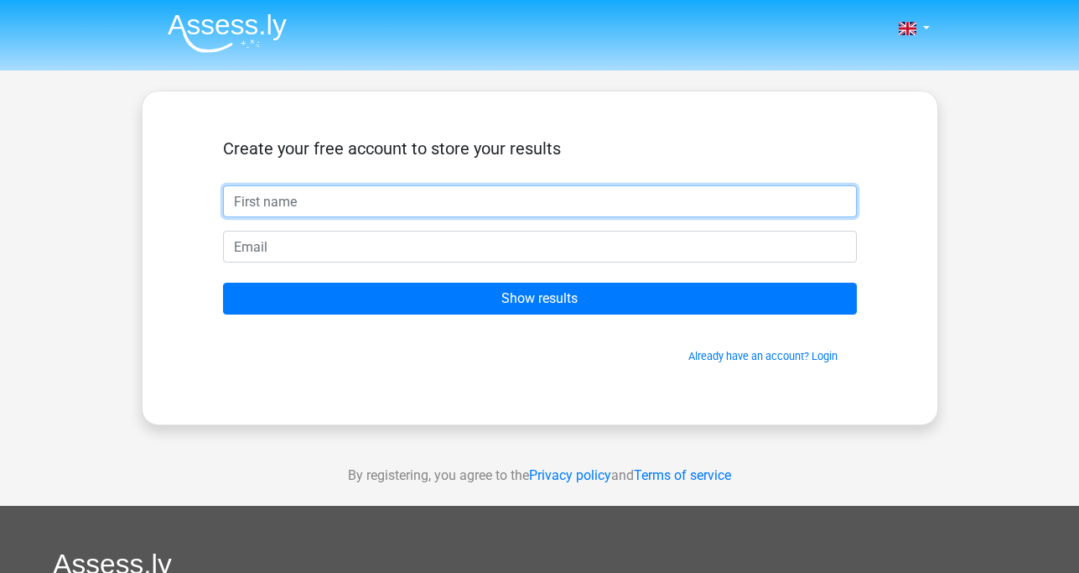
click at [272, 200] on input "text" at bounding box center [540, 201] width 634 height 32
type input "topher"
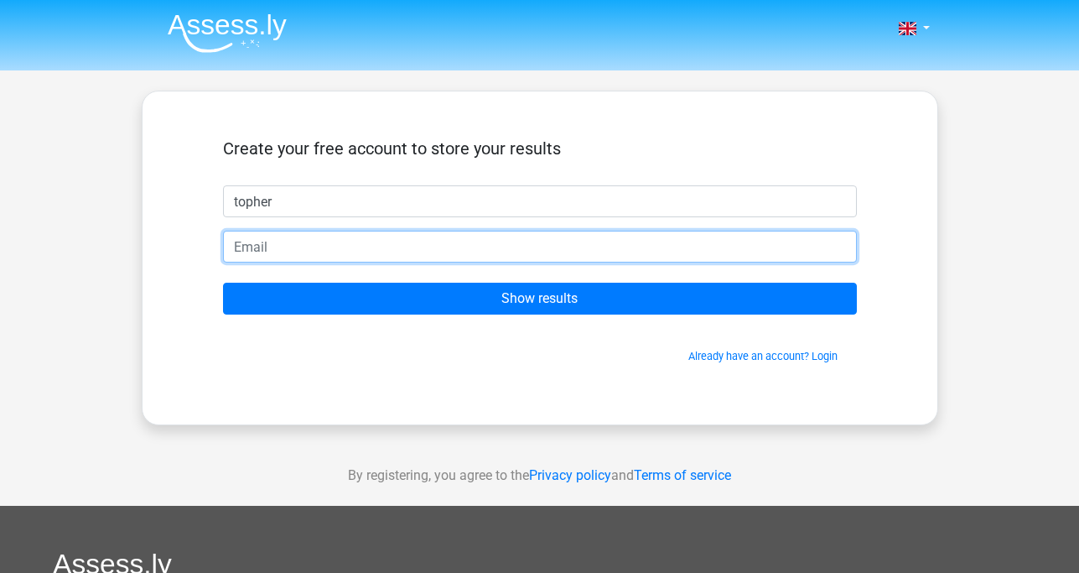
click at [275, 242] on input "email" at bounding box center [540, 247] width 634 height 32
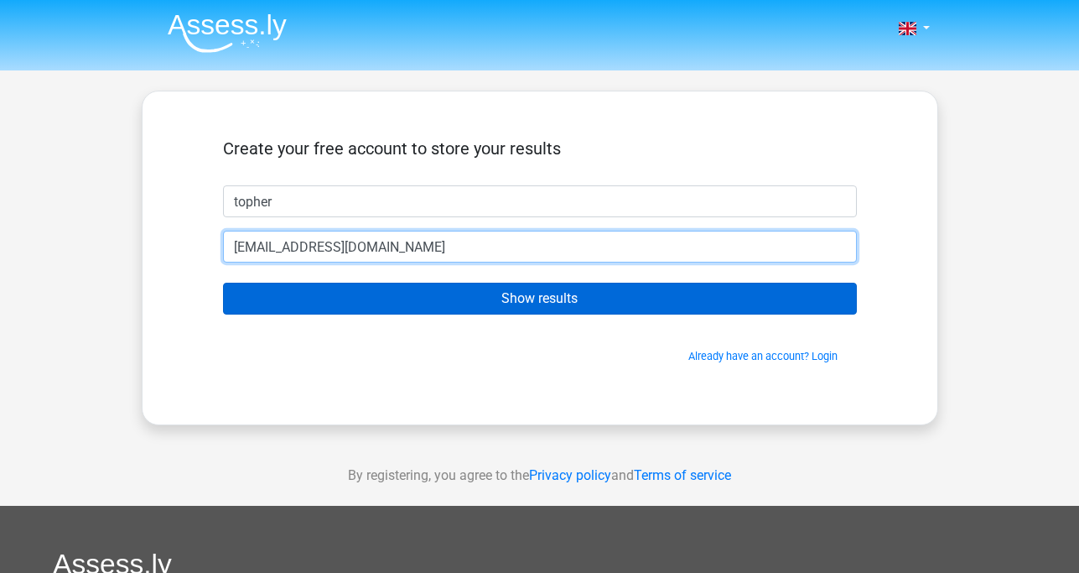
type input "[EMAIL_ADDRESS][DOMAIN_NAME]"
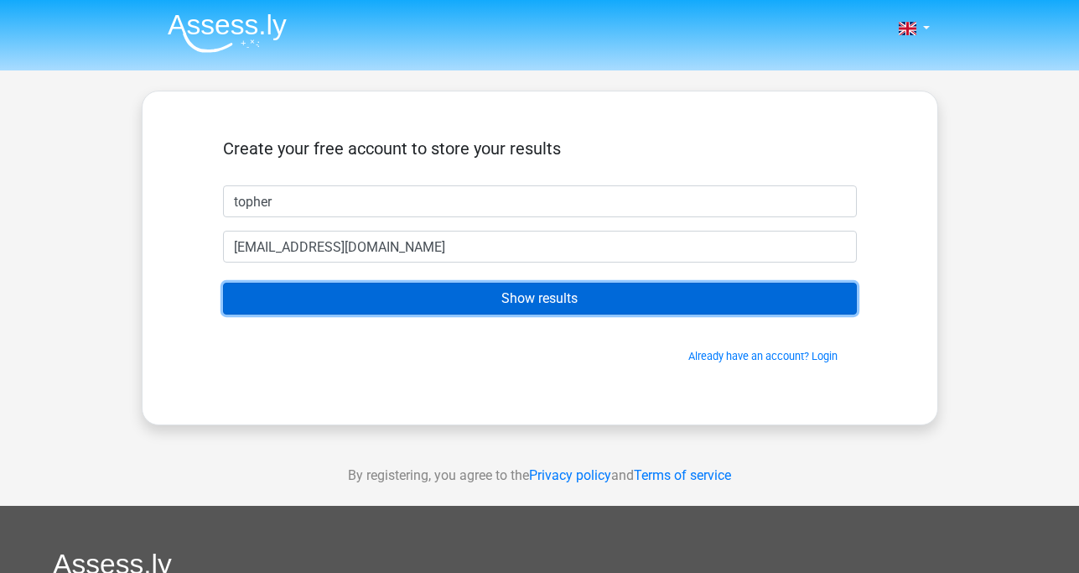
click at [531, 305] on input "Show results" at bounding box center [540, 299] width 634 height 32
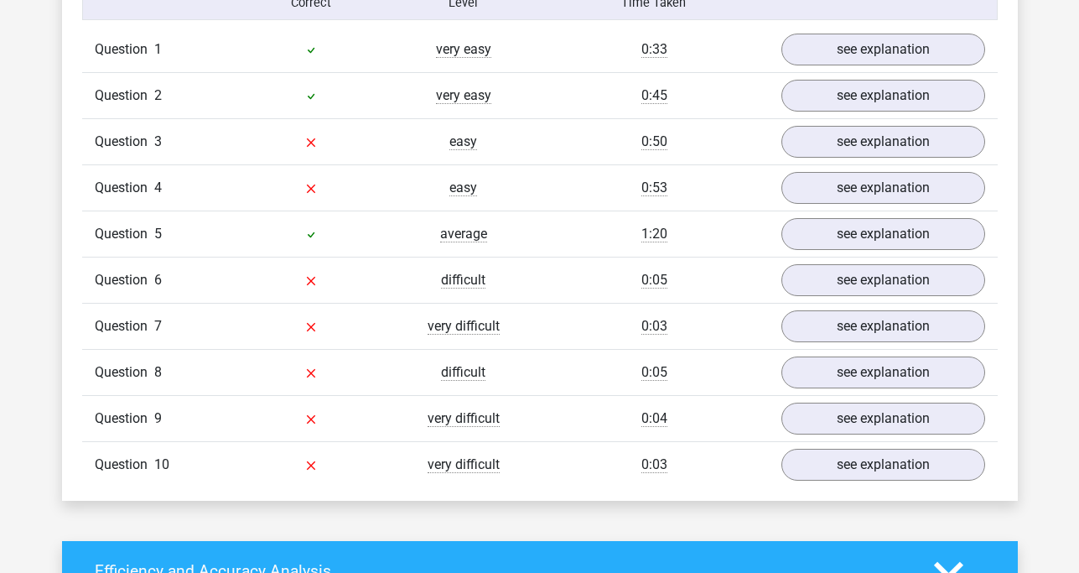
scroll to position [1389, 0]
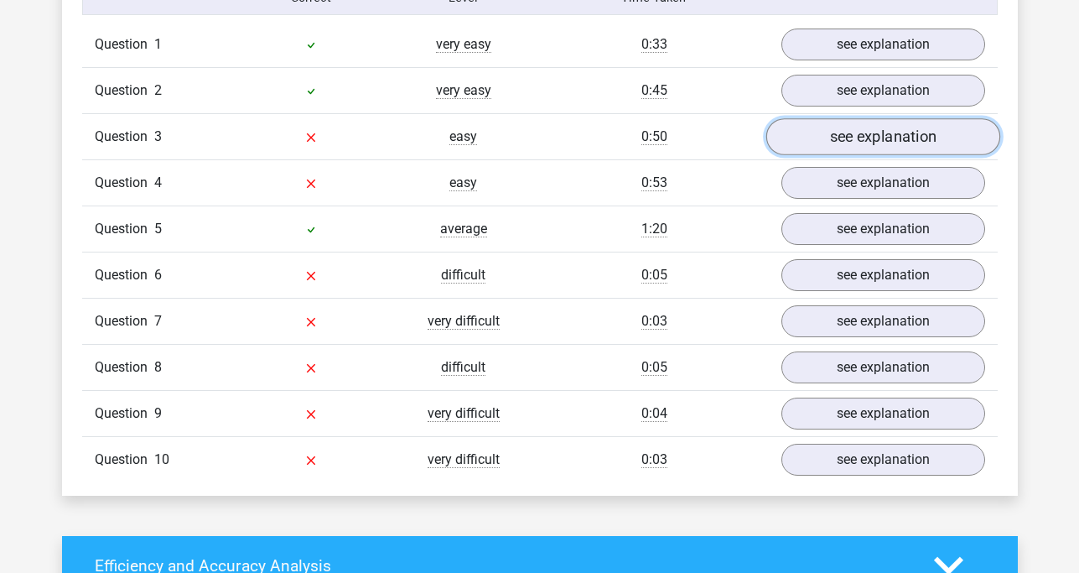
click at [888, 138] on link "see explanation" at bounding box center [883, 136] width 234 height 37
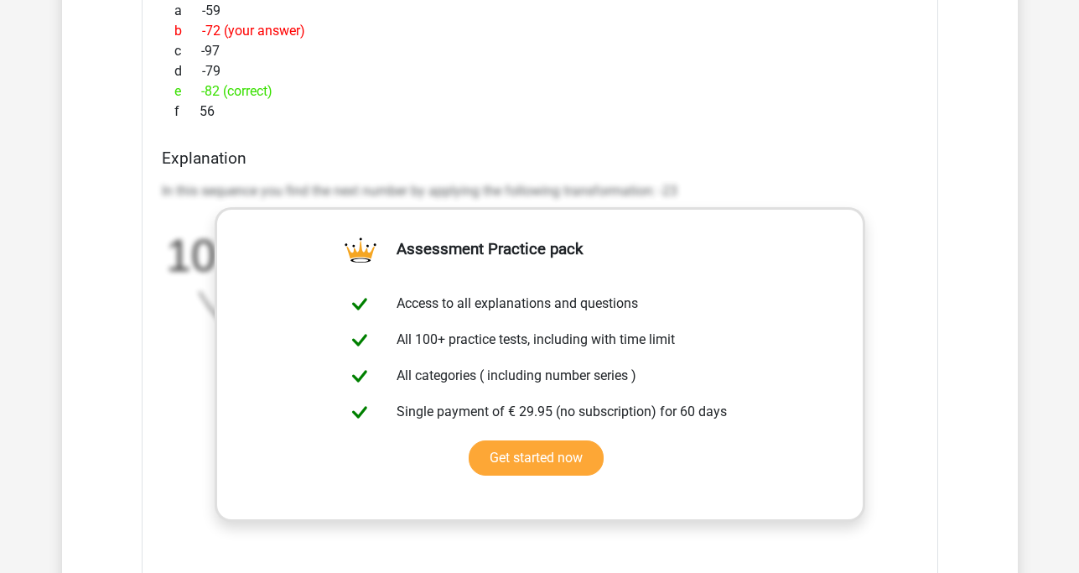
scroll to position [1714, 0]
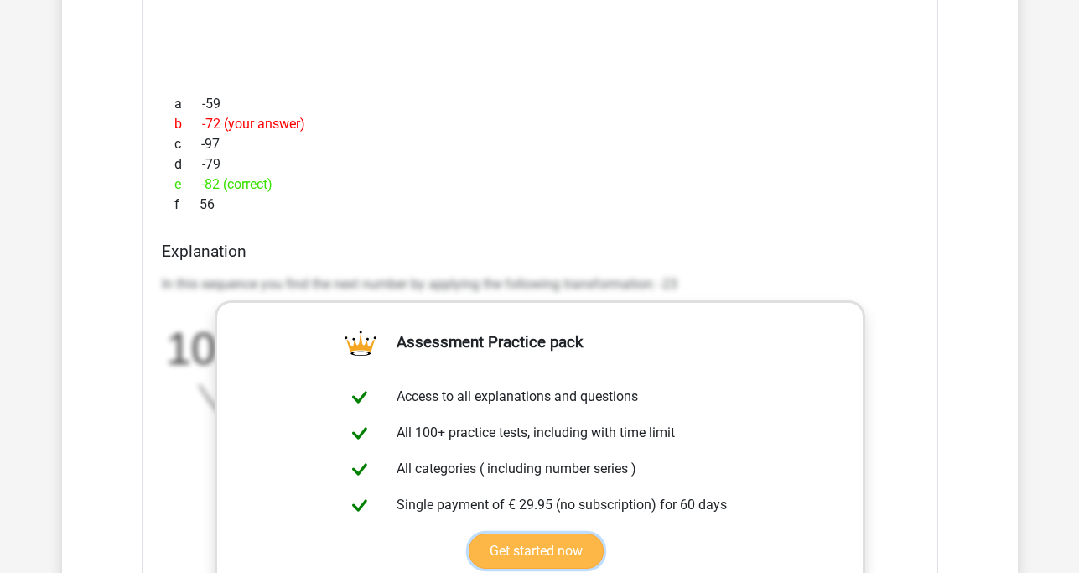
click at [604, 533] on link "Get started now" at bounding box center [536, 550] width 135 height 35
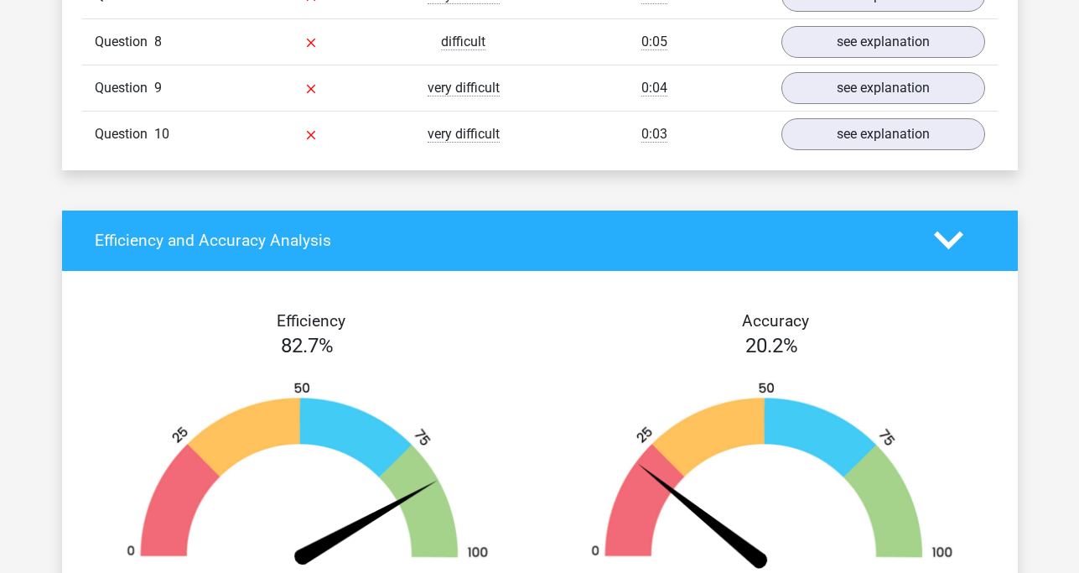
scroll to position [1714, 0]
click at [888, 133] on link "see explanation" at bounding box center [883, 134] width 234 height 37
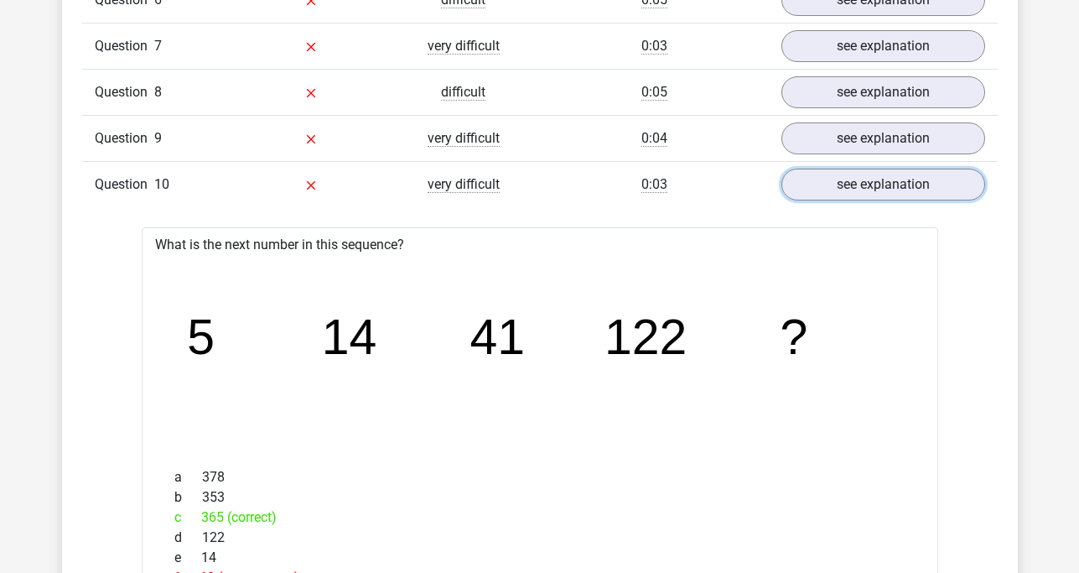
scroll to position [1607, 0]
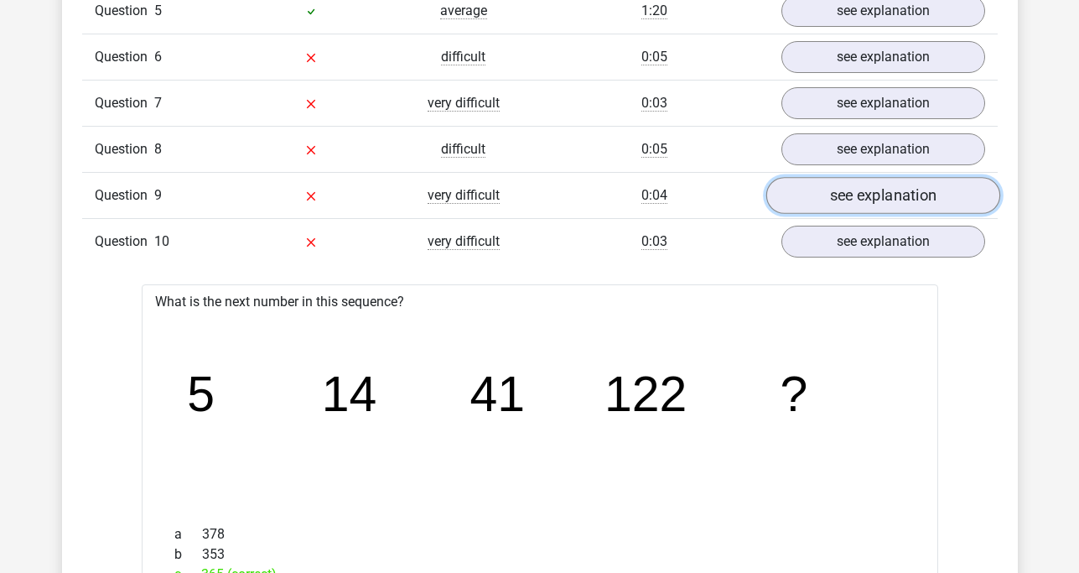
click at [896, 190] on link "see explanation" at bounding box center [883, 195] width 234 height 37
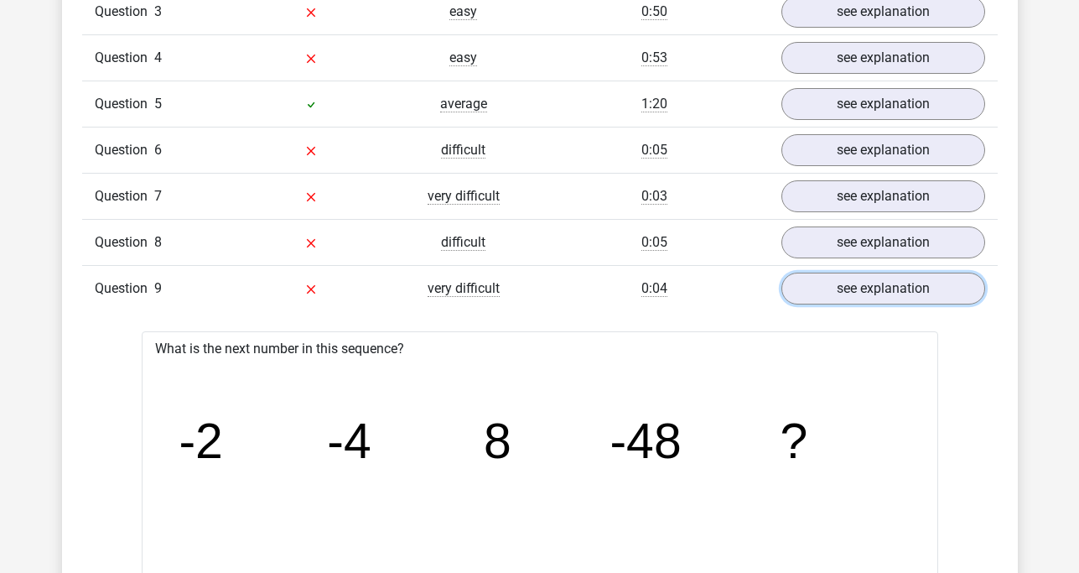
scroll to position [1497, 0]
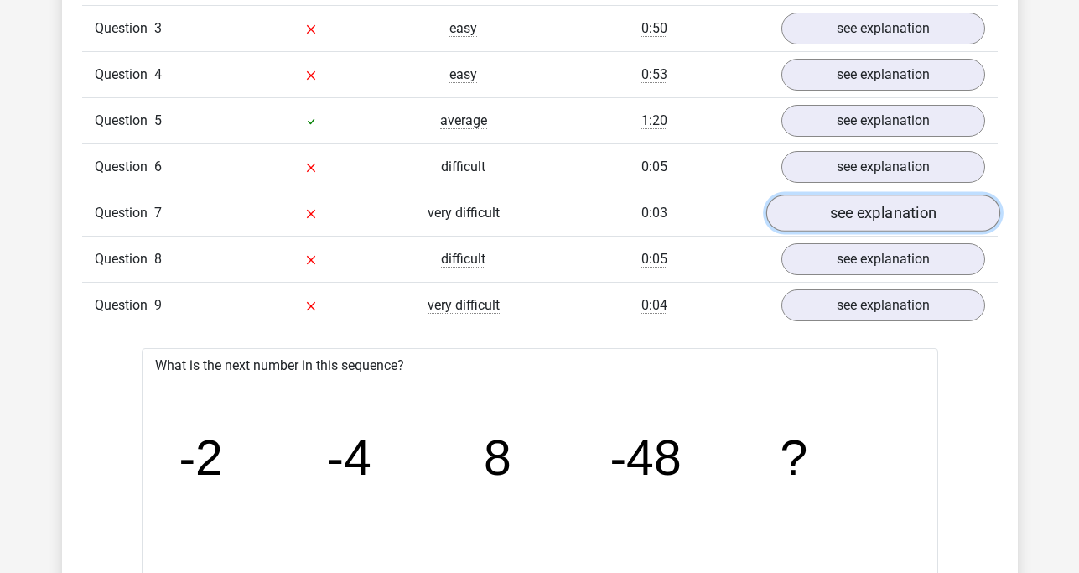
click at [902, 206] on link "see explanation" at bounding box center [883, 213] width 234 height 37
